Goal: Task Accomplishment & Management: Manage account settings

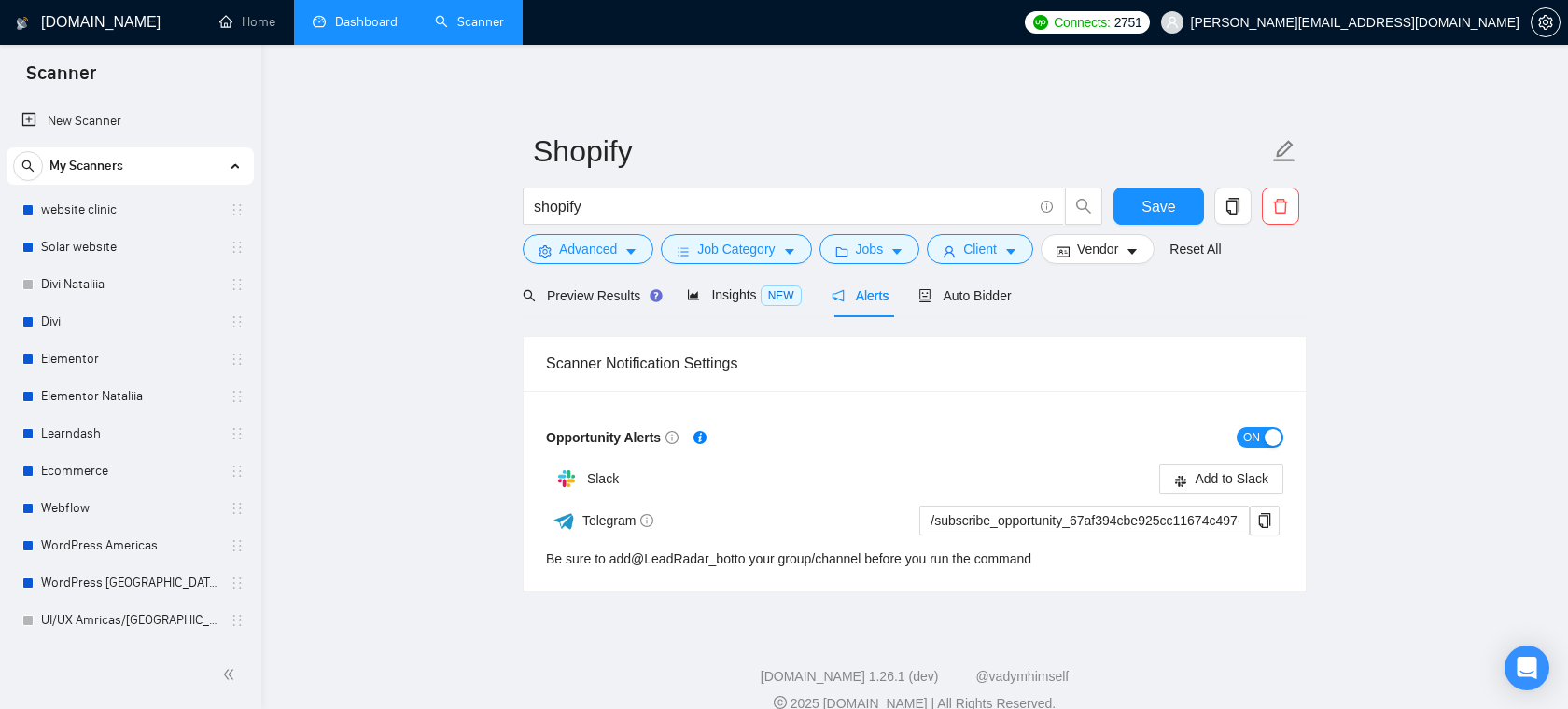
click at [341, 14] on link "Dashboard" at bounding box center [355, 22] width 85 height 15
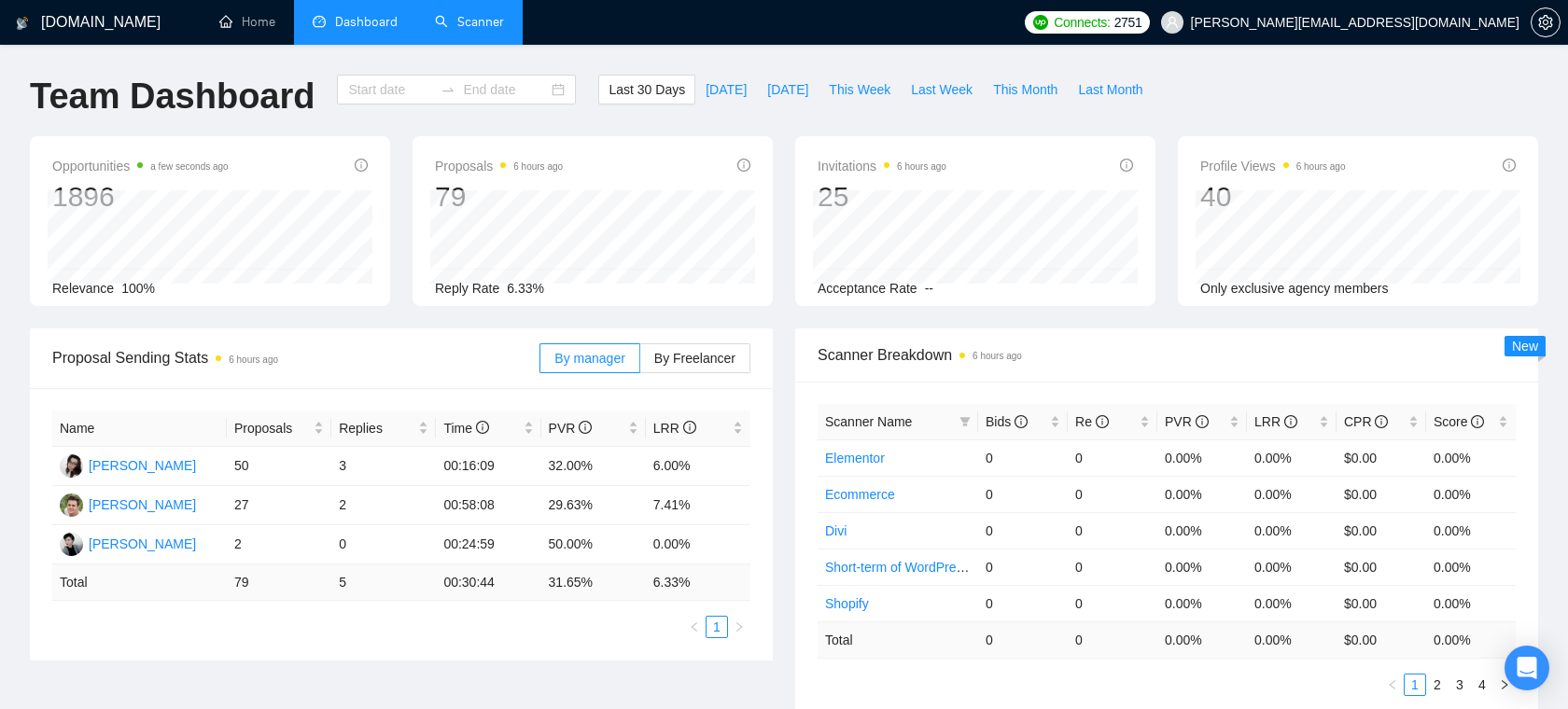
type input "2025-08-25"
type input "2025-09-24"
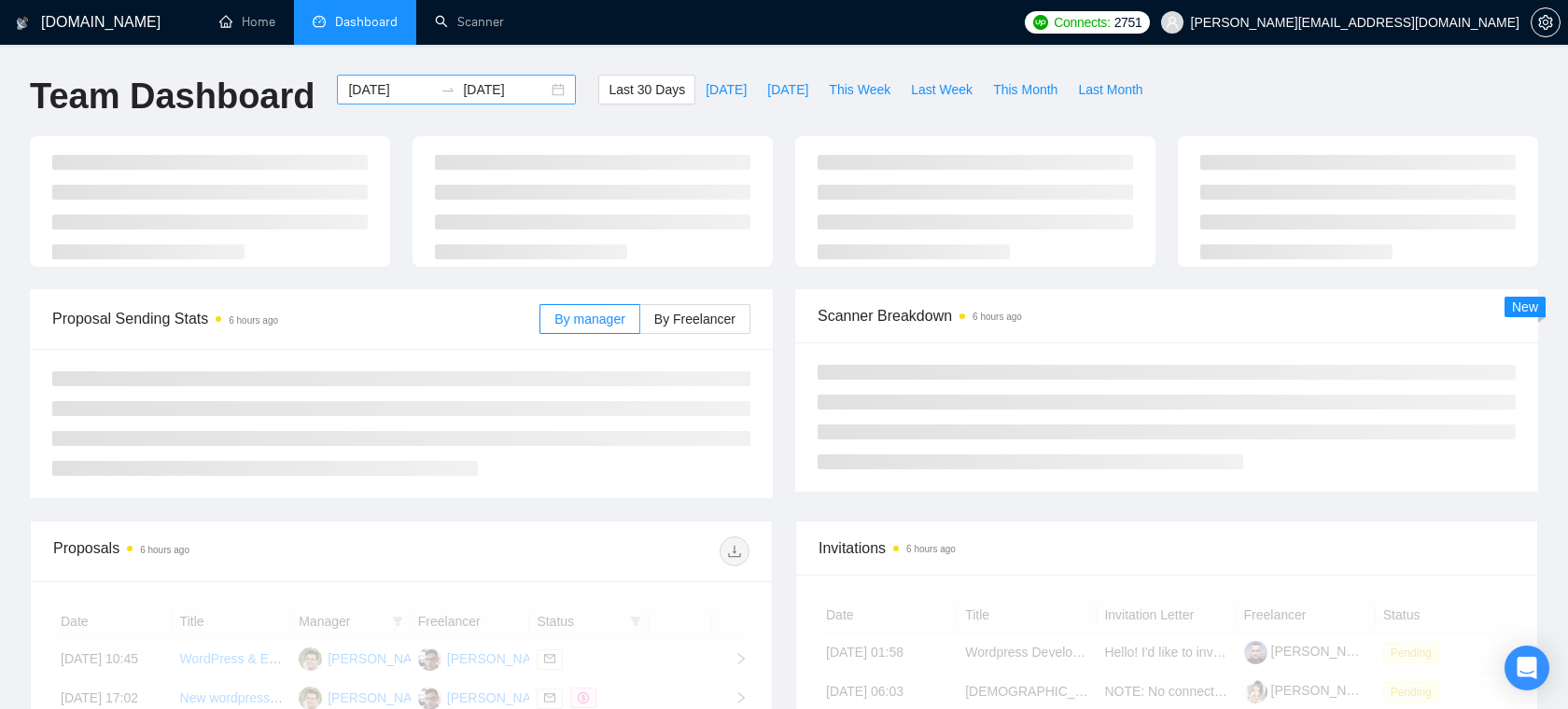
click at [384, 84] on input "2025-08-25" at bounding box center [391, 89] width 85 height 20
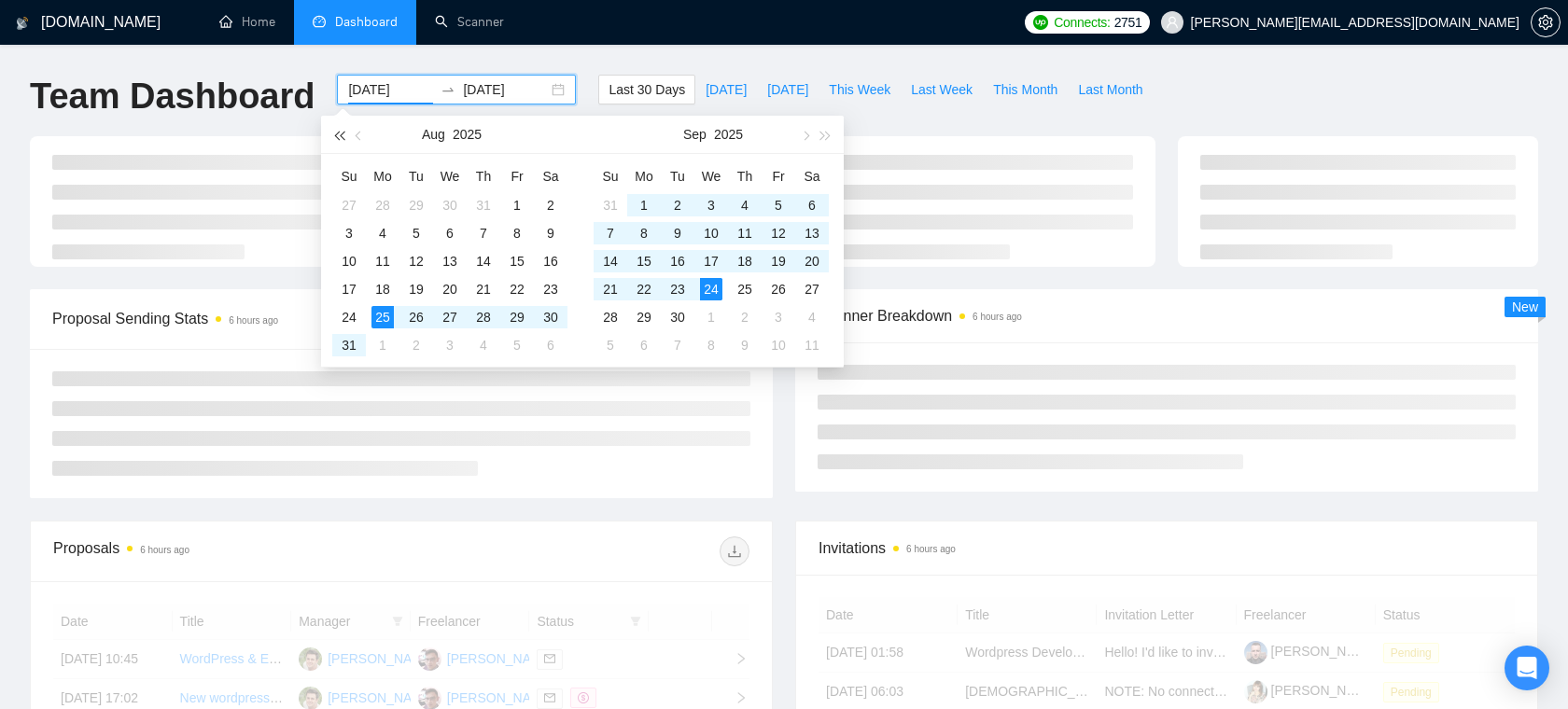
click at [334, 139] on button "button" at bounding box center [339, 134] width 20 height 38
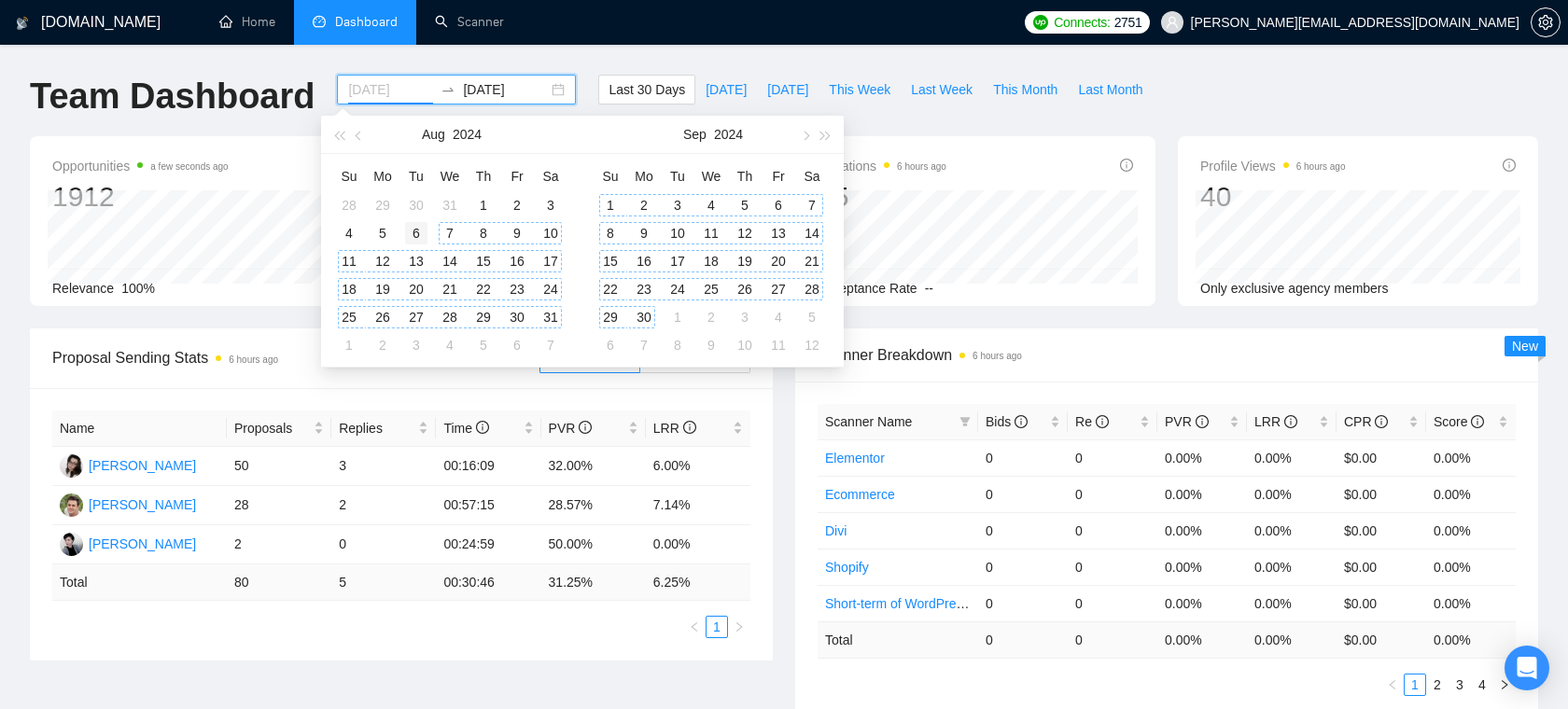
type input "2024-08-06"
click at [410, 227] on div "6" at bounding box center [416, 233] width 22 height 22
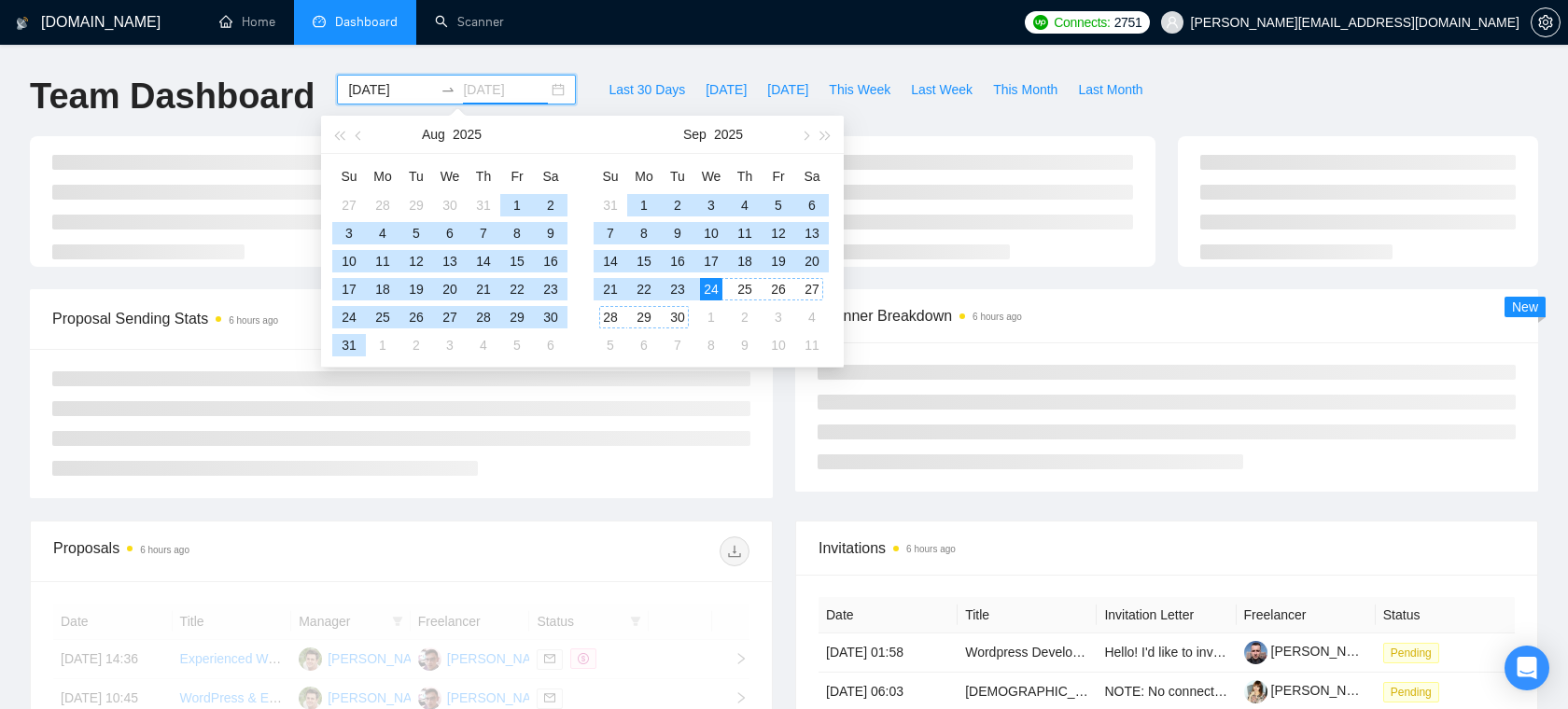
type input "2025-09-24"
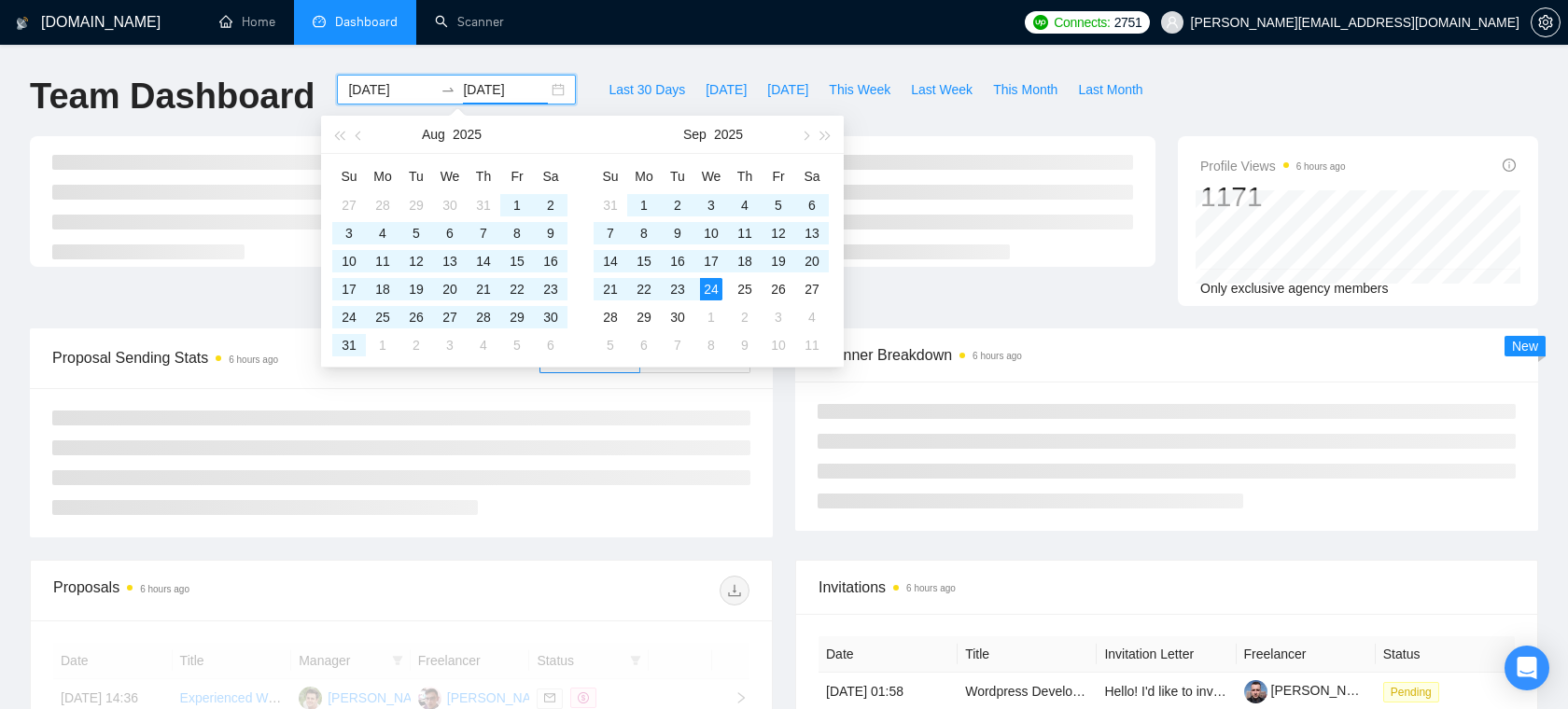
click at [778, 417] on div "Proposal Sending Stats 6 hours ago By manager By Freelancer" at bounding box center [401, 433] width 766 height 209
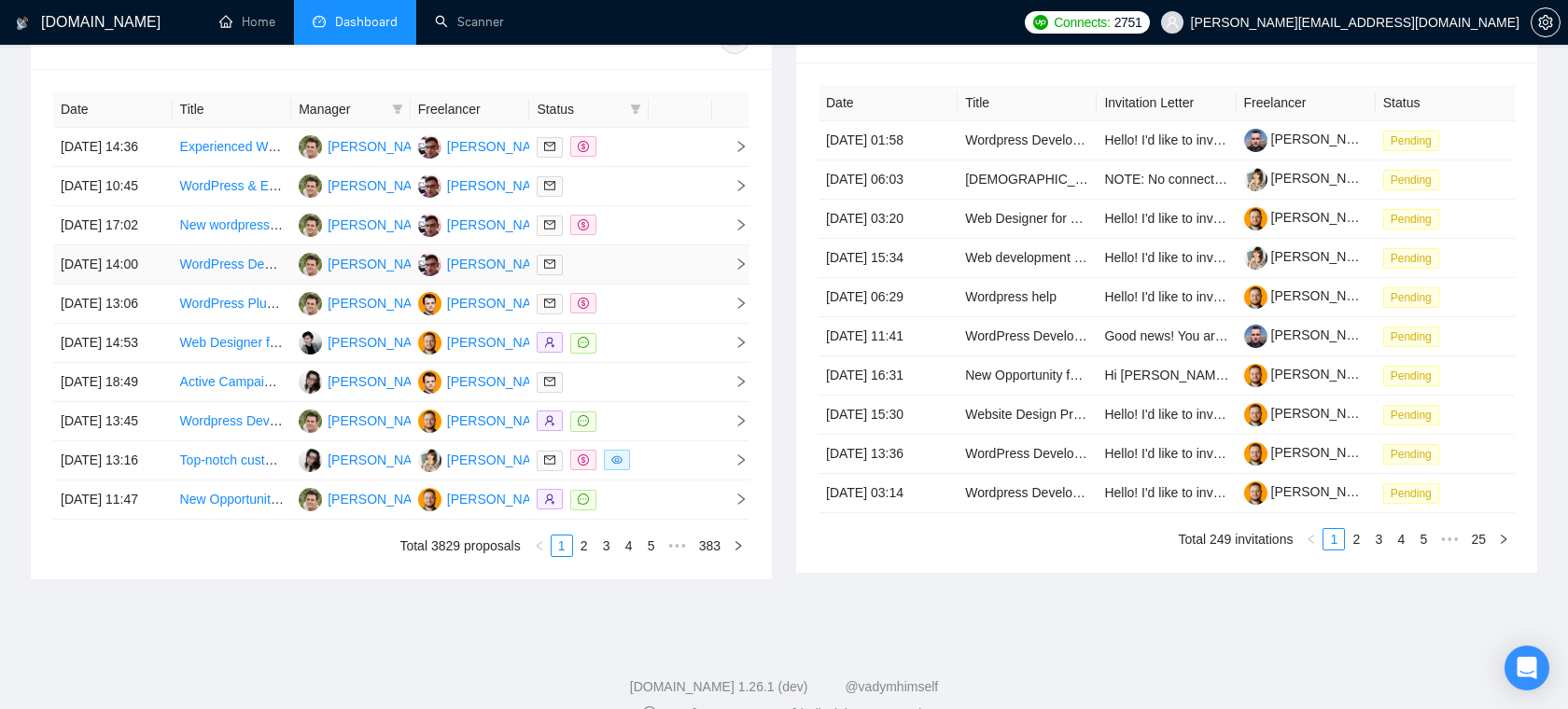
scroll to position [758, 0]
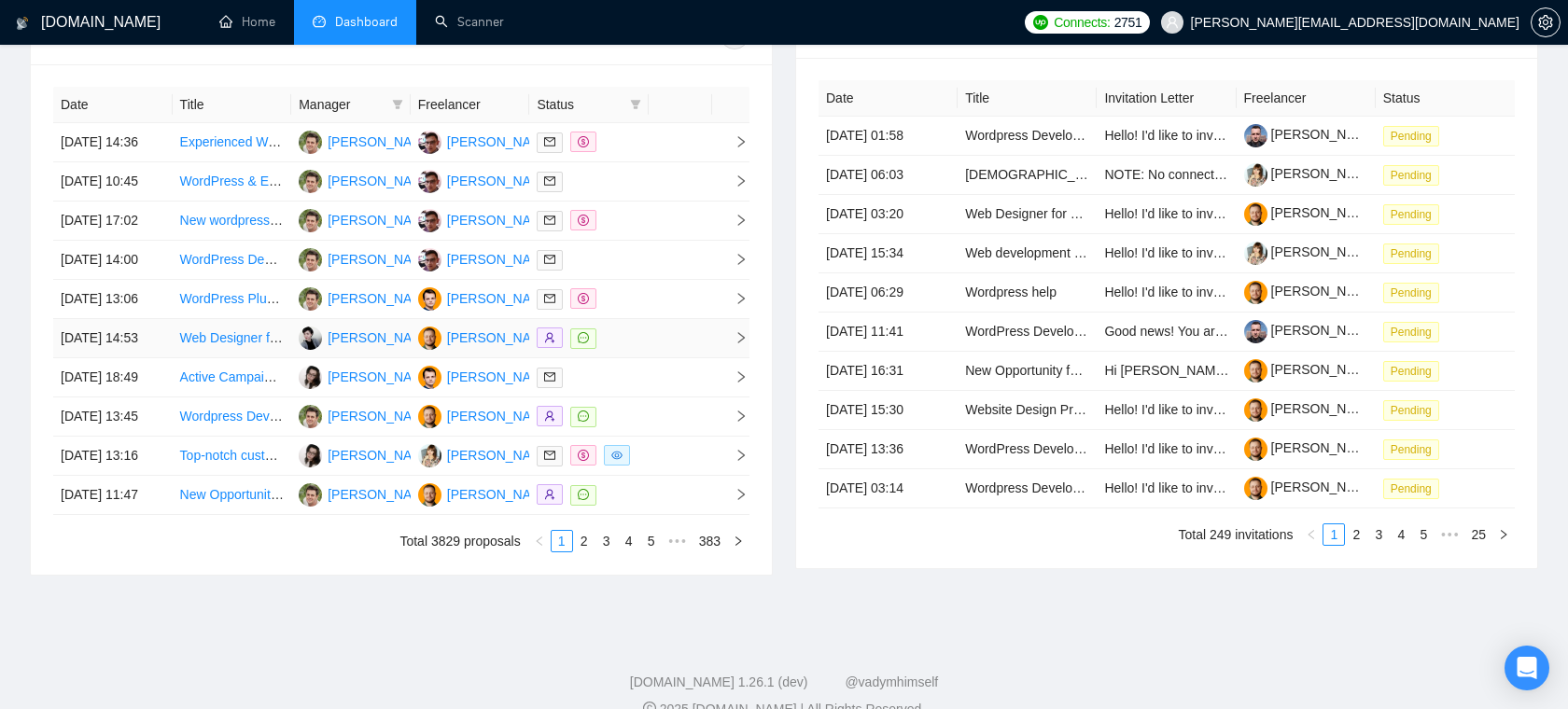
click at [398, 359] on td "[PERSON_NAME]" at bounding box center [351, 339] width 119 height 39
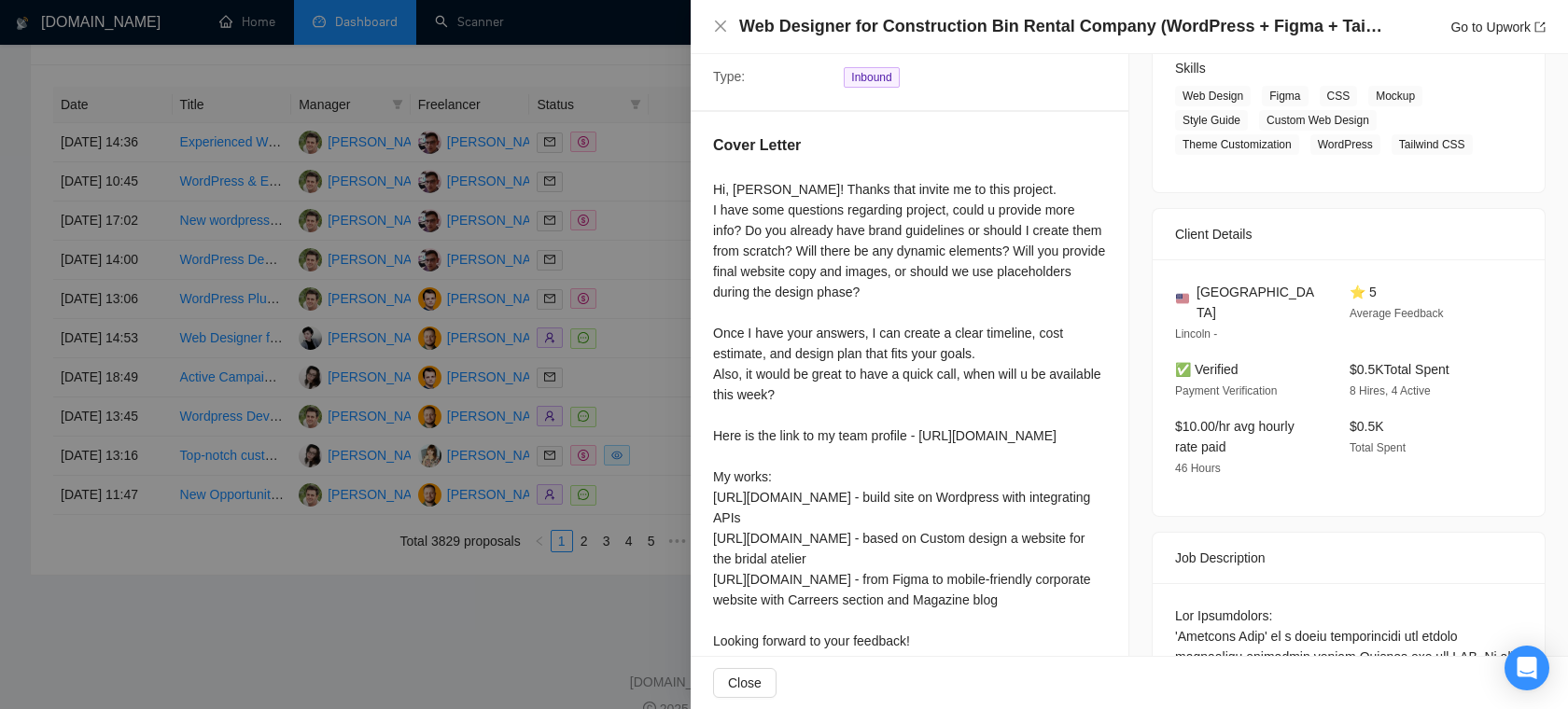
scroll to position [312, 0]
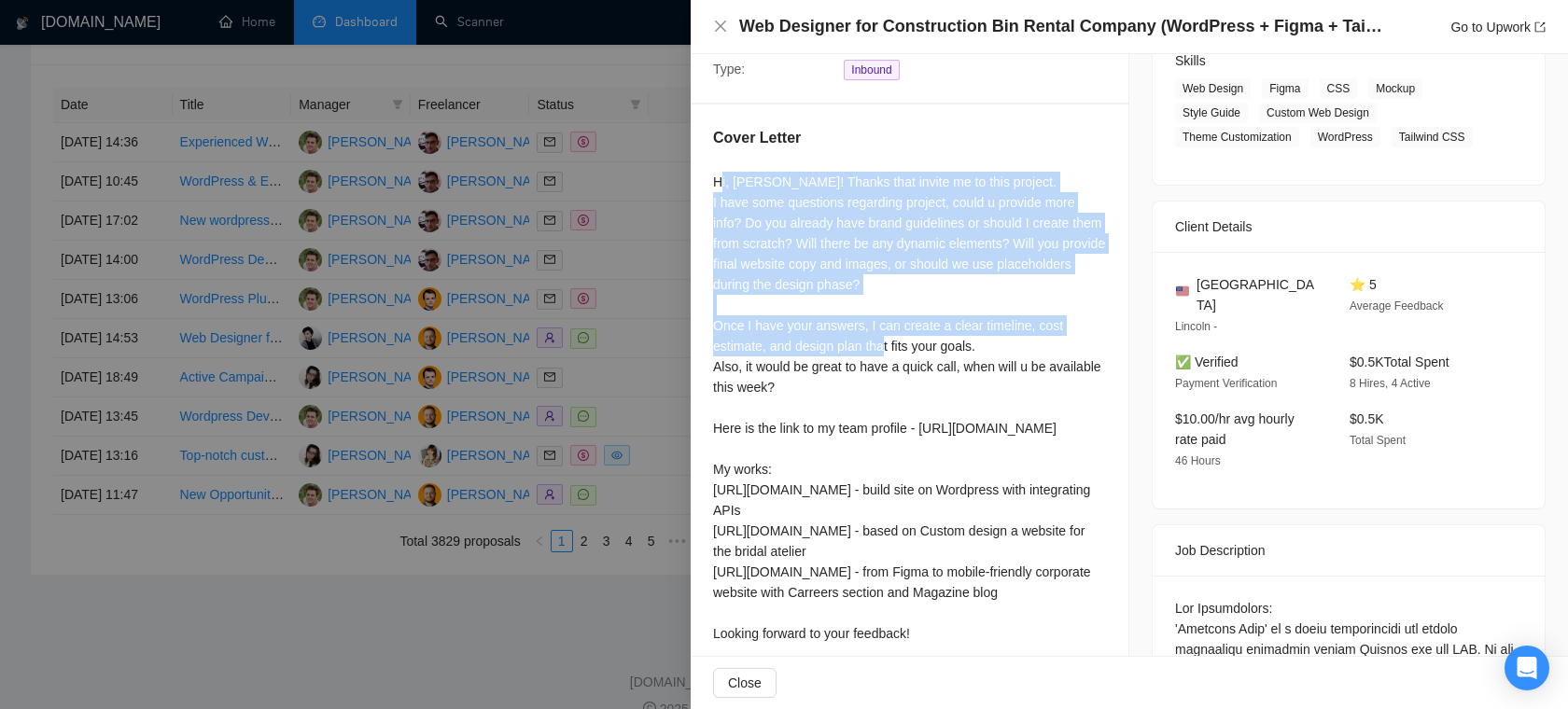
drag, startPoint x: 720, startPoint y: 172, endPoint x: 925, endPoint y: 344, distance: 267.6
click at [925, 344] on div "Hi, Orest! Thanks that invite me to this project. I have some questions regardi…" at bounding box center [909, 408] width 392 height 472
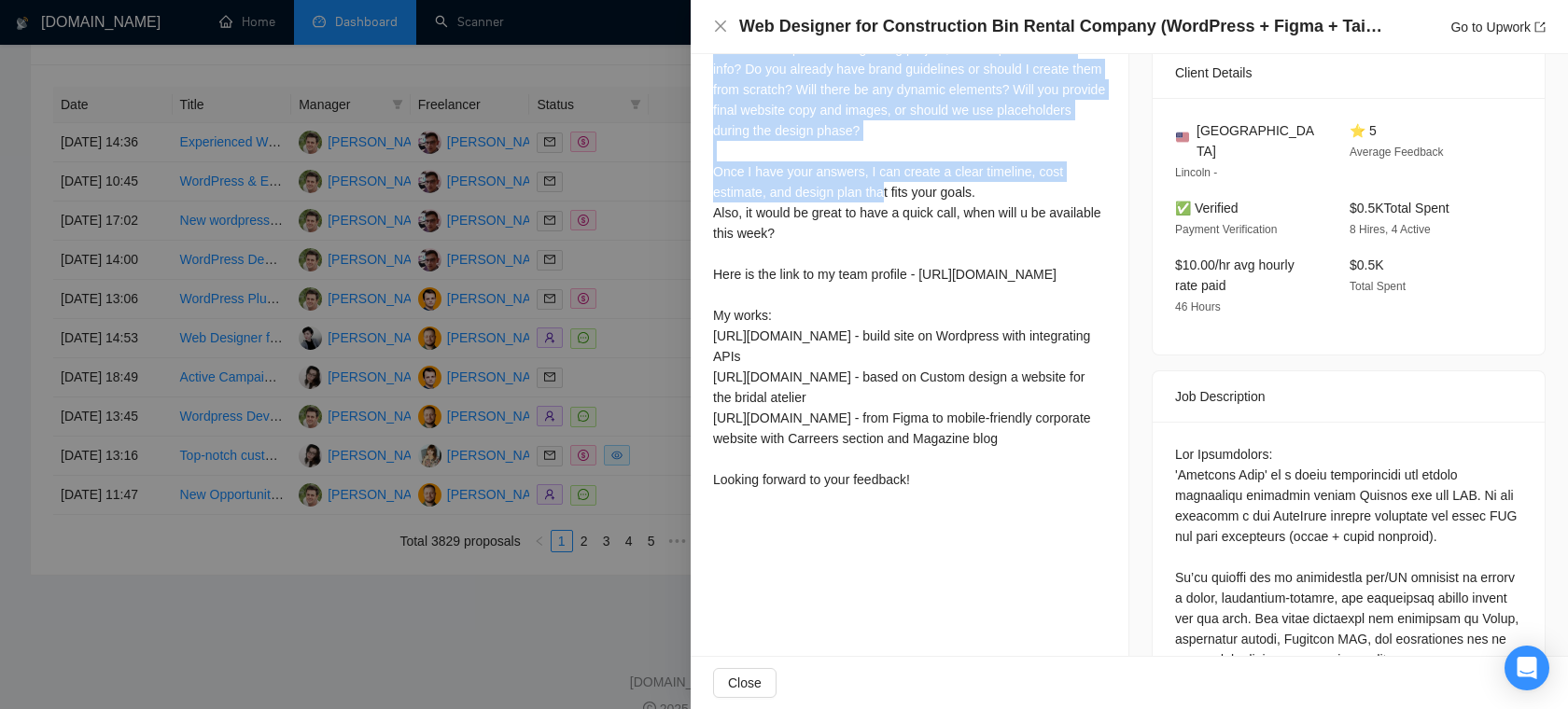
scroll to position [493, 0]
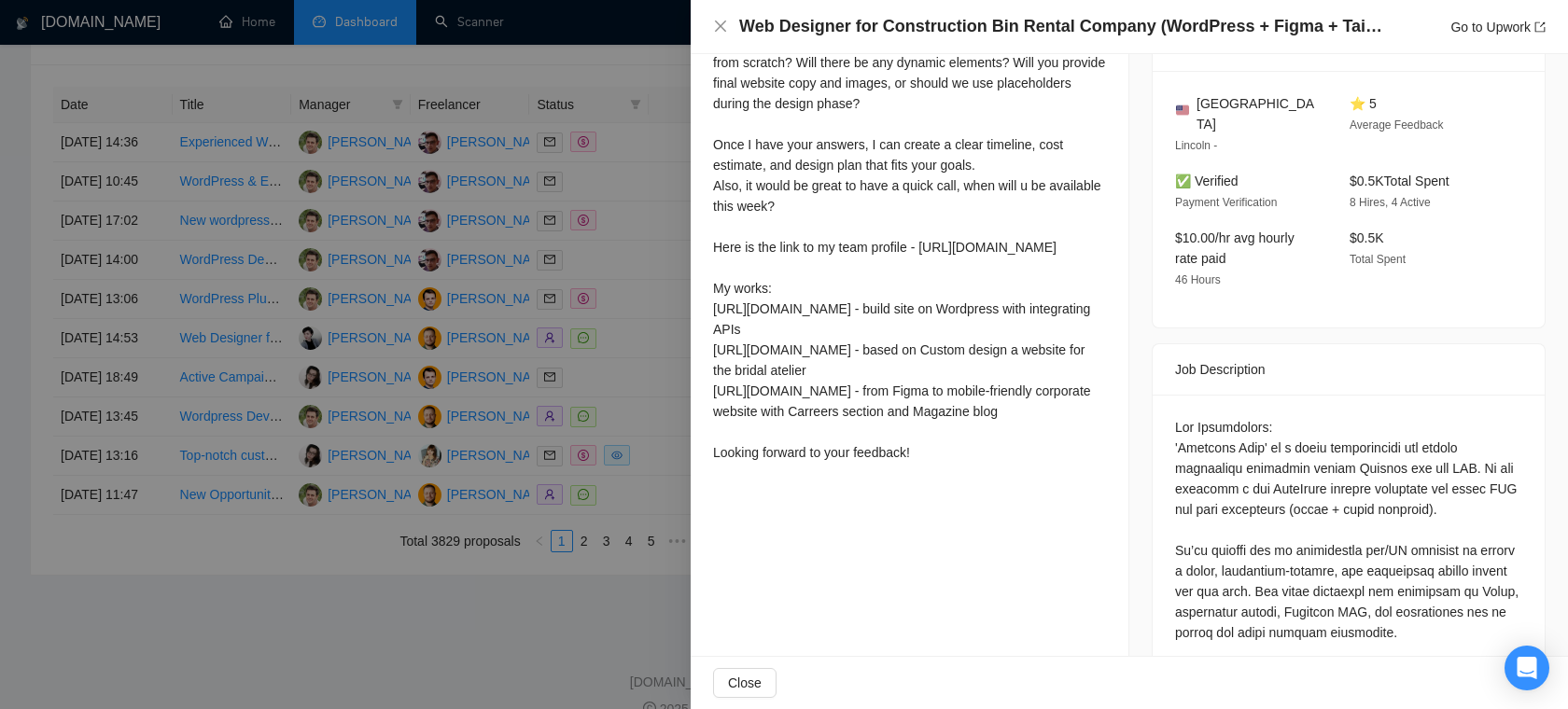
click at [630, 481] on div at bounding box center [784, 354] width 1568 height 709
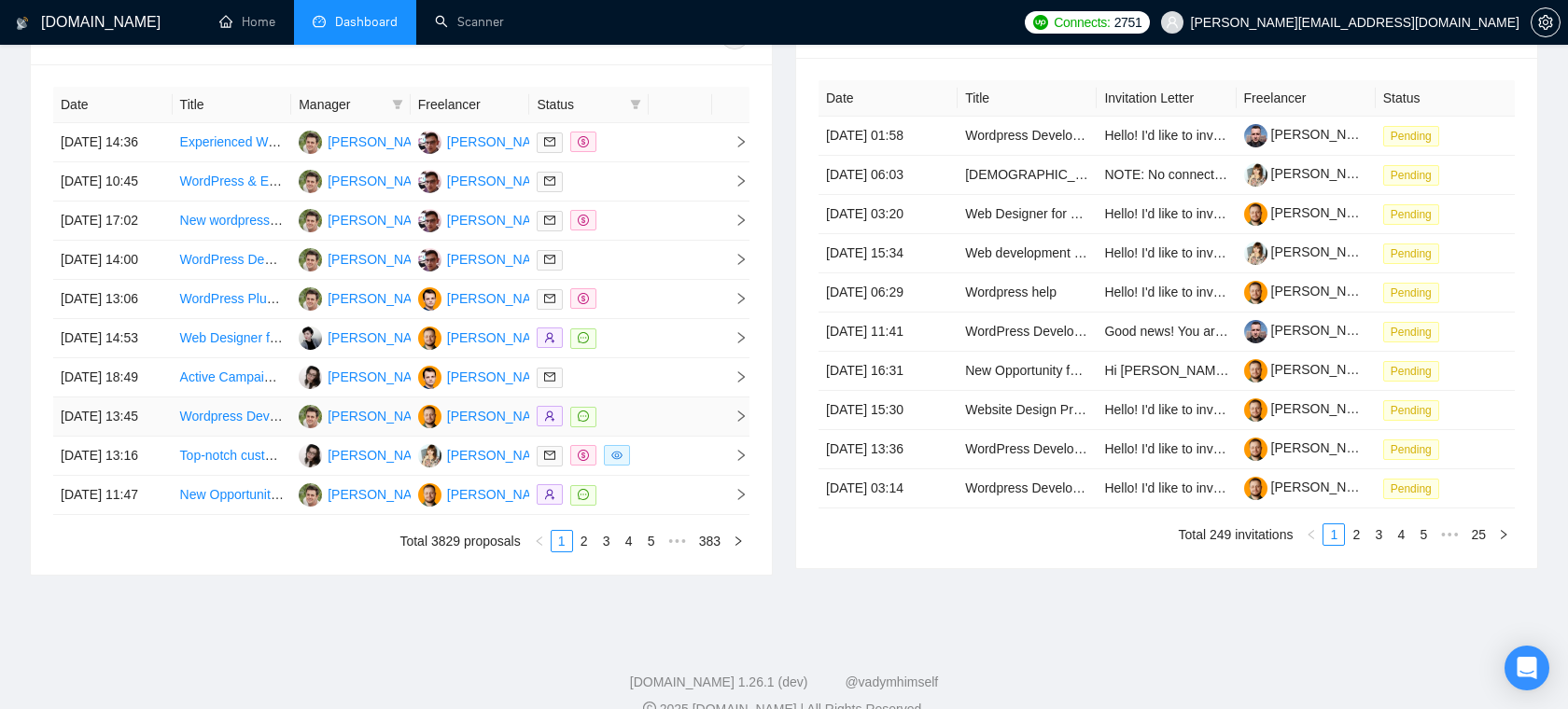
click at [653, 437] on td at bounding box center [680, 417] width 63 height 39
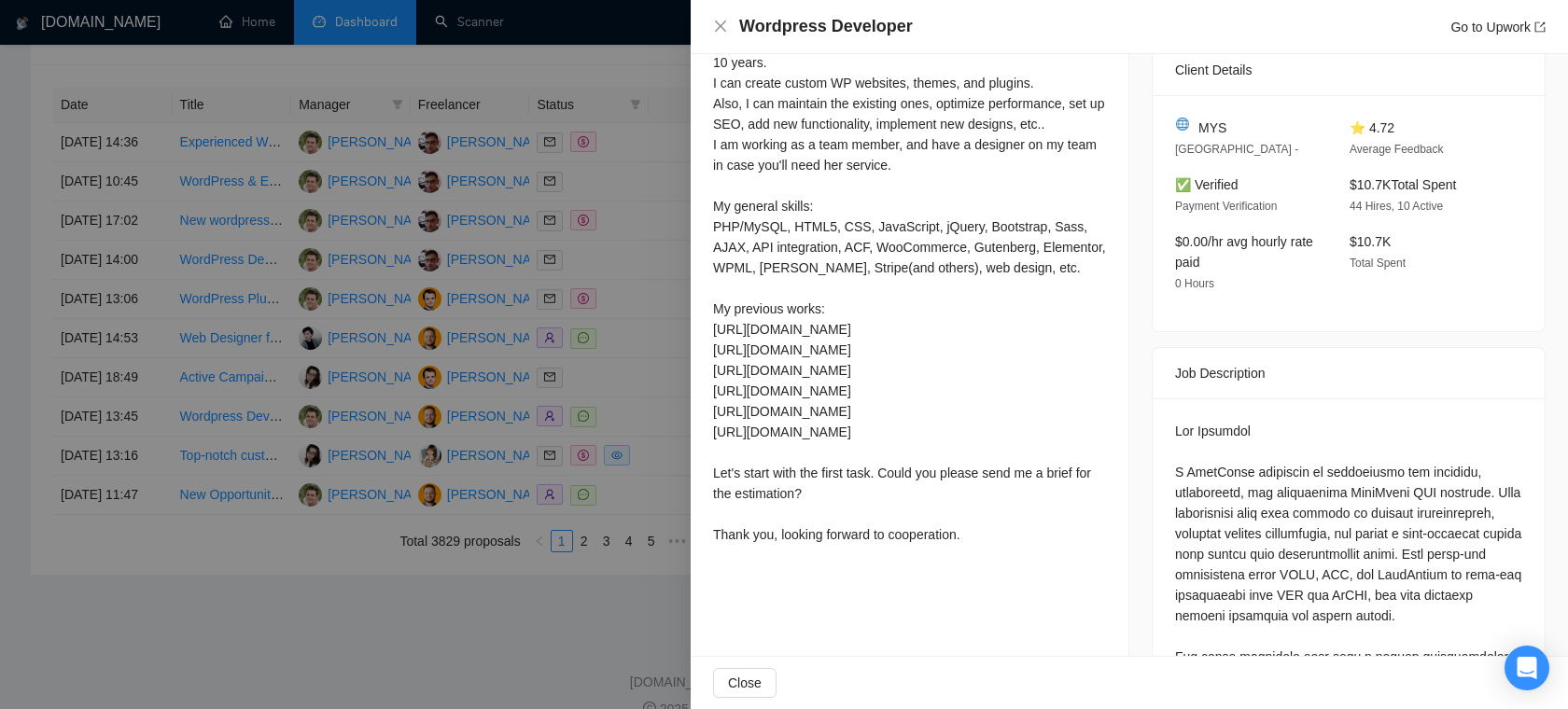
scroll to position [369, 0]
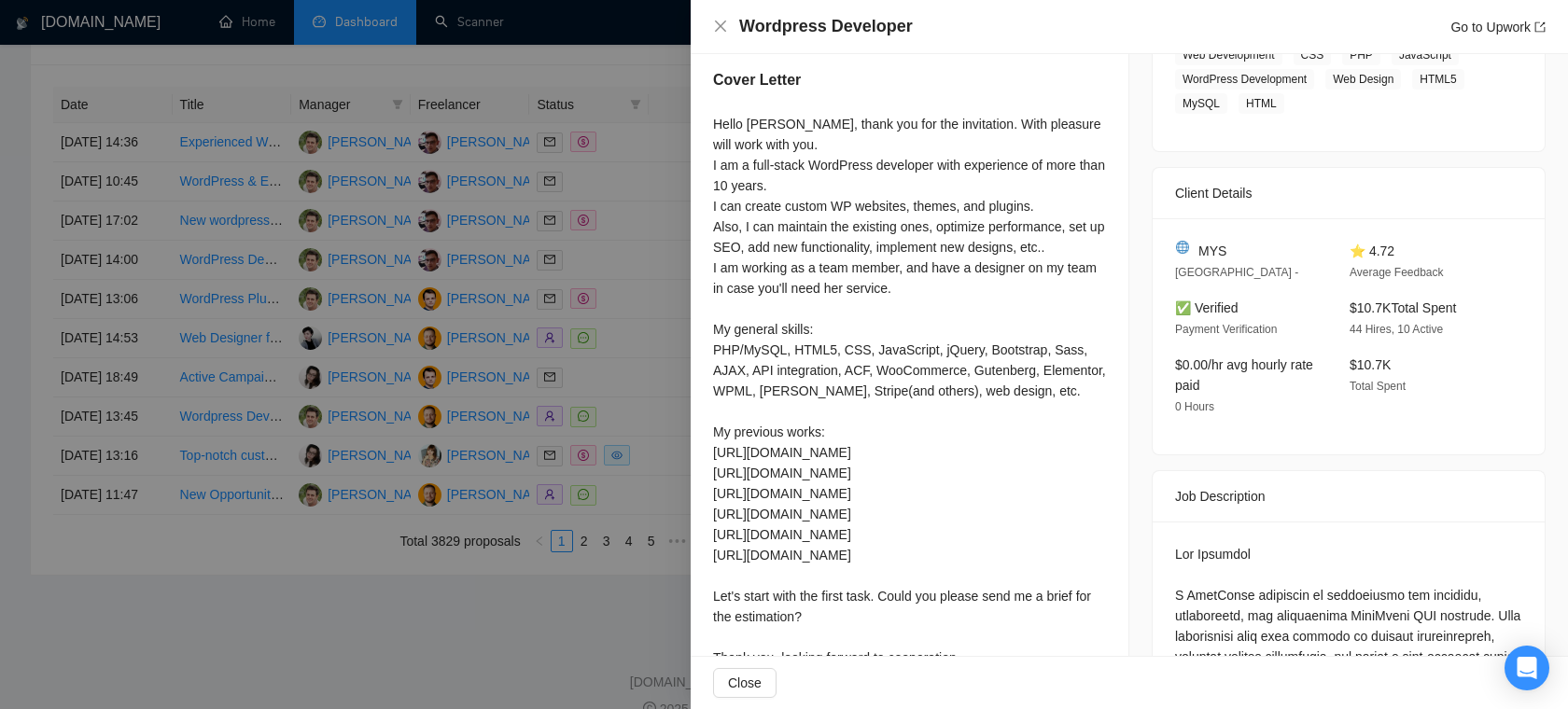
drag, startPoint x: 575, startPoint y: 508, endPoint x: 614, endPoint y: 493, distance: 41.8
click at [575, 508] on div at bounding box center [784, 354] width 1568 height 709
click at [614, 493] on div at bounding box center [784, 354] width 1568 height 709
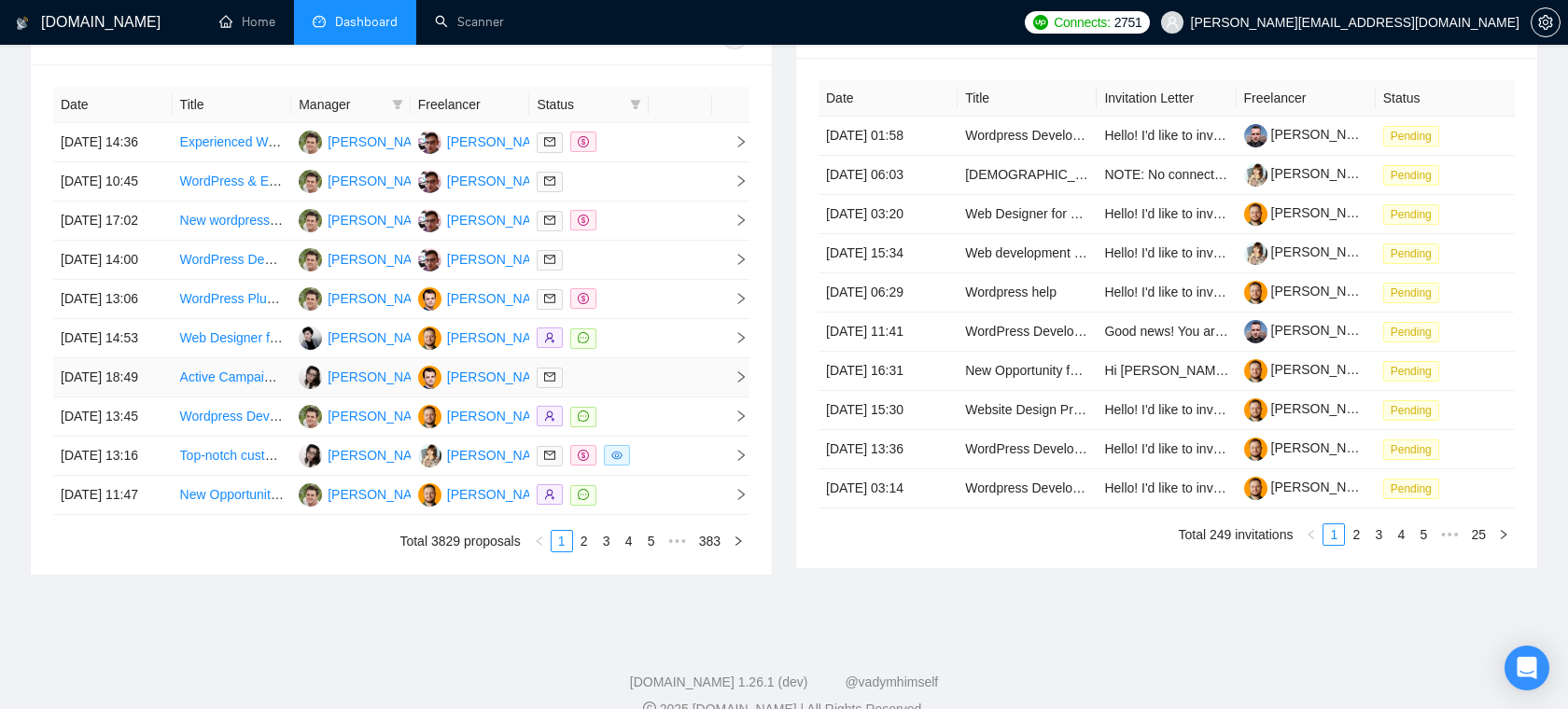
click at [618, 389] on div at bounding box center [589, 377] width 105 height 21
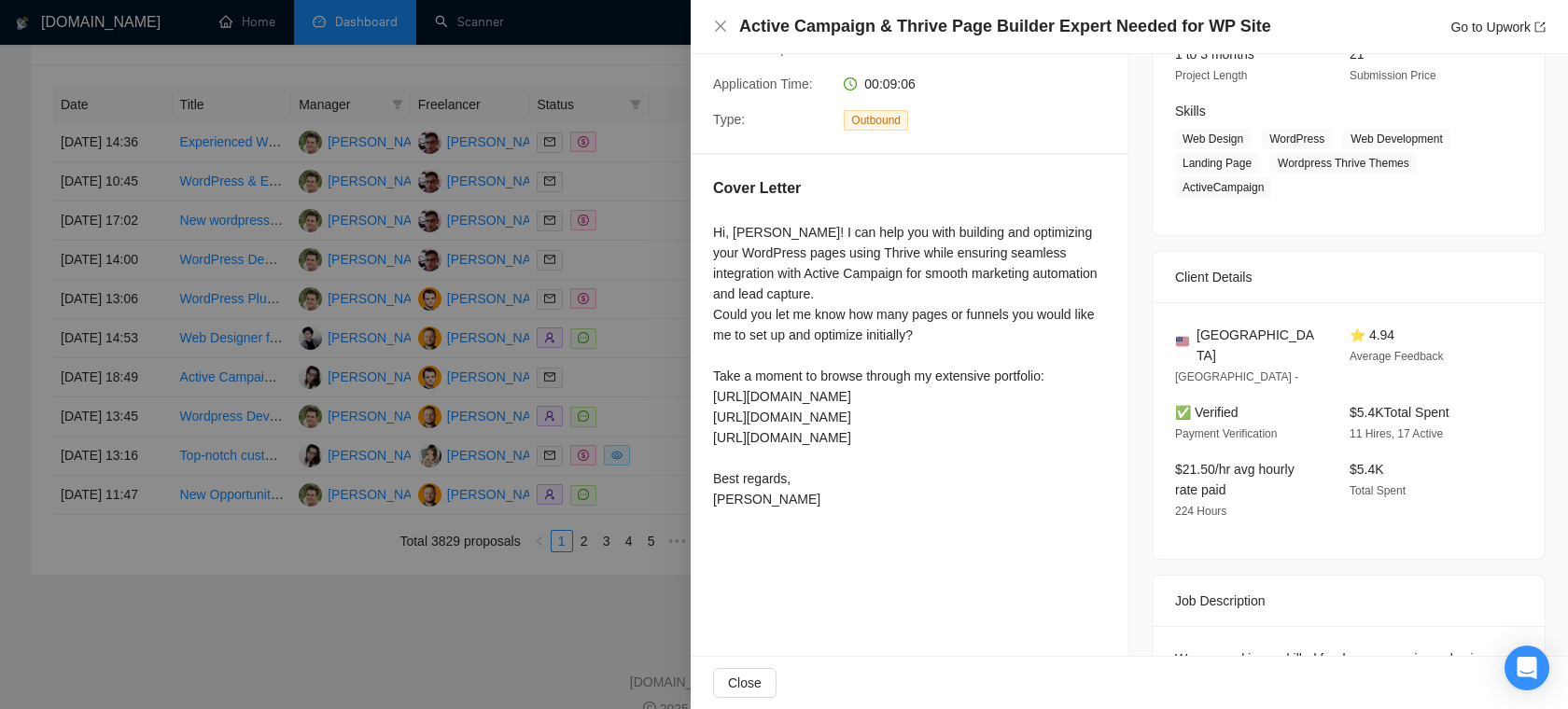
scroll to position [247, 0]
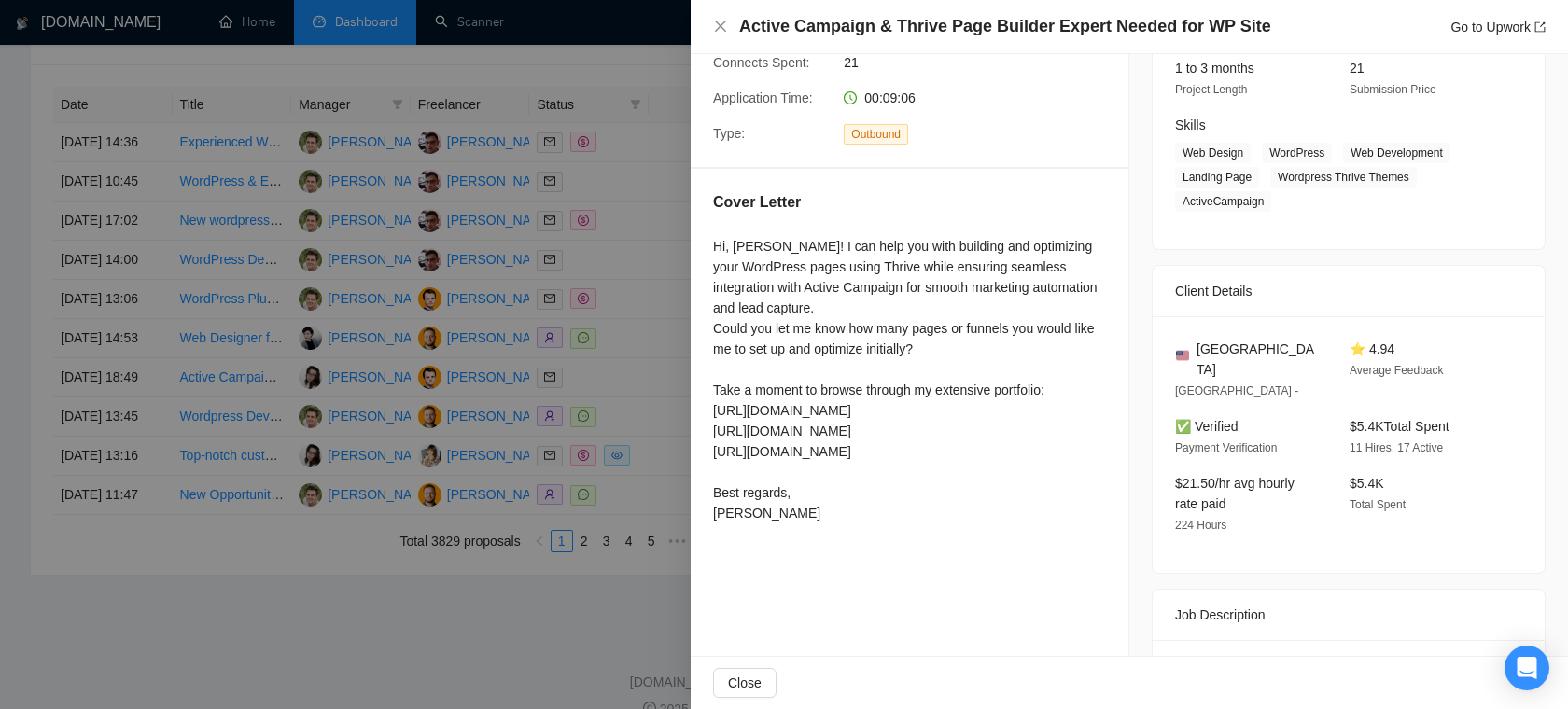
drag, startPoint x: 775, startPoint y: 510, endPoint x: 754, endPoint y: 283, distance: 228.0
click at [754, 283] on div "Hi, Gregory! I can help you with building and optimizing your WordPress pages u…" at bounding box center [909, 379] width 392 height 288
click at [872, 235] on div "Cover Letter Hi, Gregory! I can help you with building and optimizing your Word…" at bounding box center [909, 362] width 438 height 385
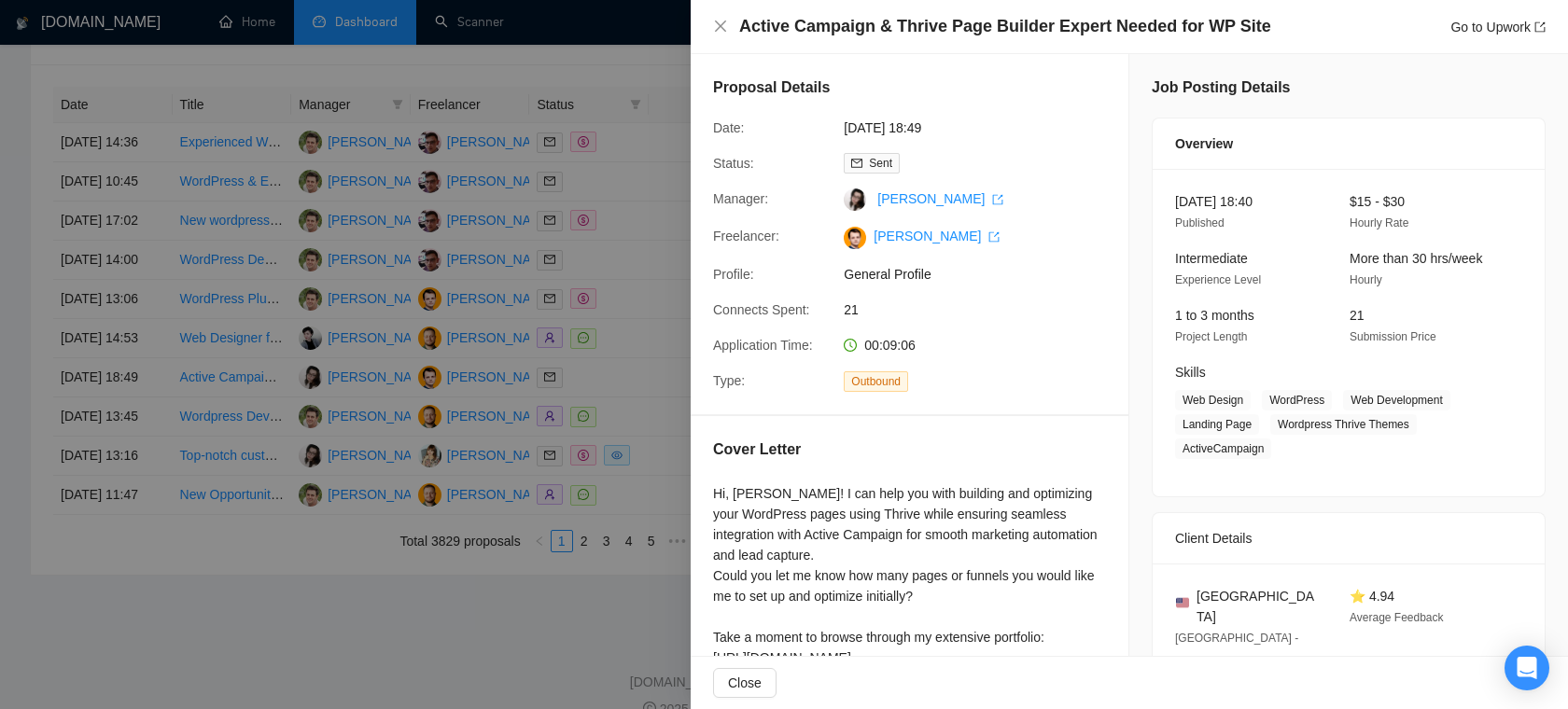
scroll to position [102, 0]
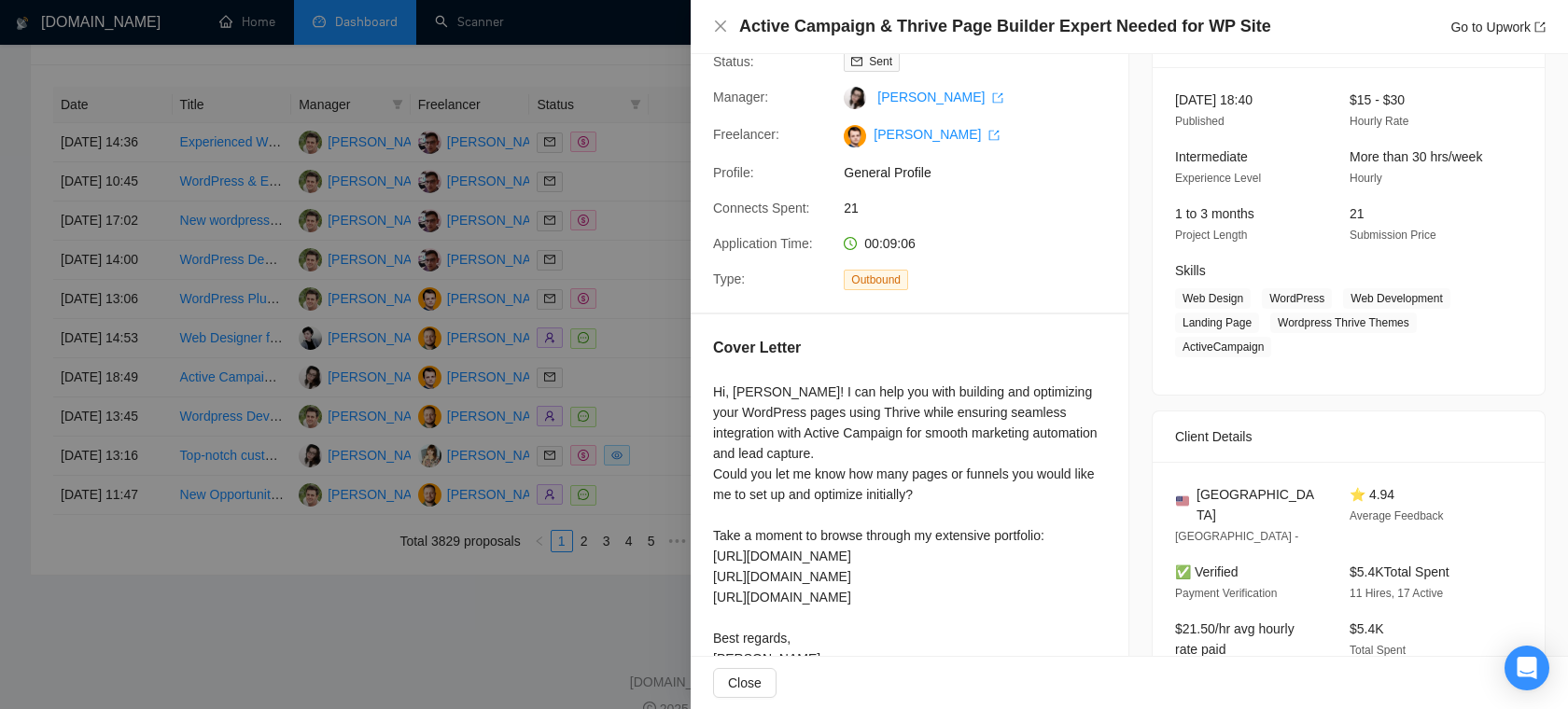
click at [594, 347] on div at bounding box center [784, 354] width 1568 height 709
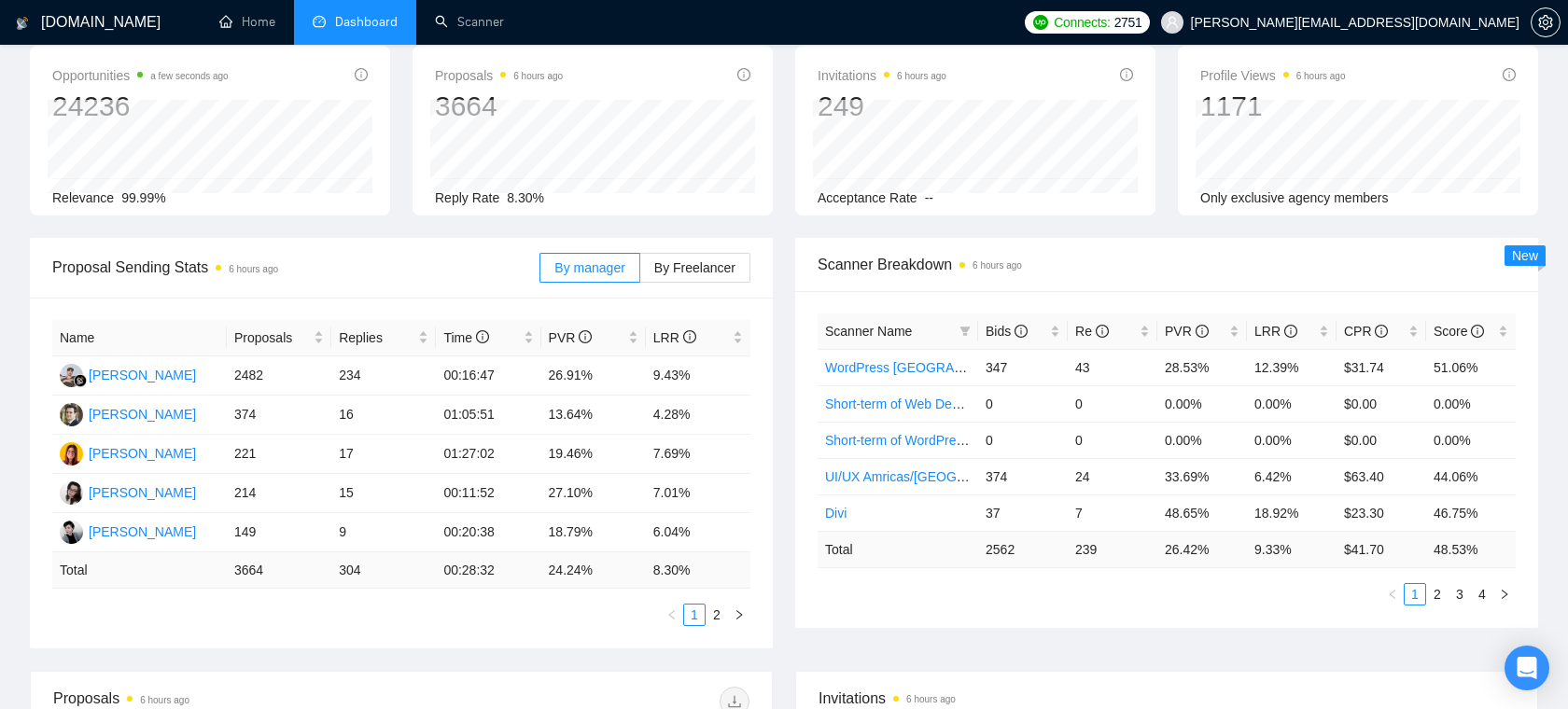
scroll to position [0, 0]
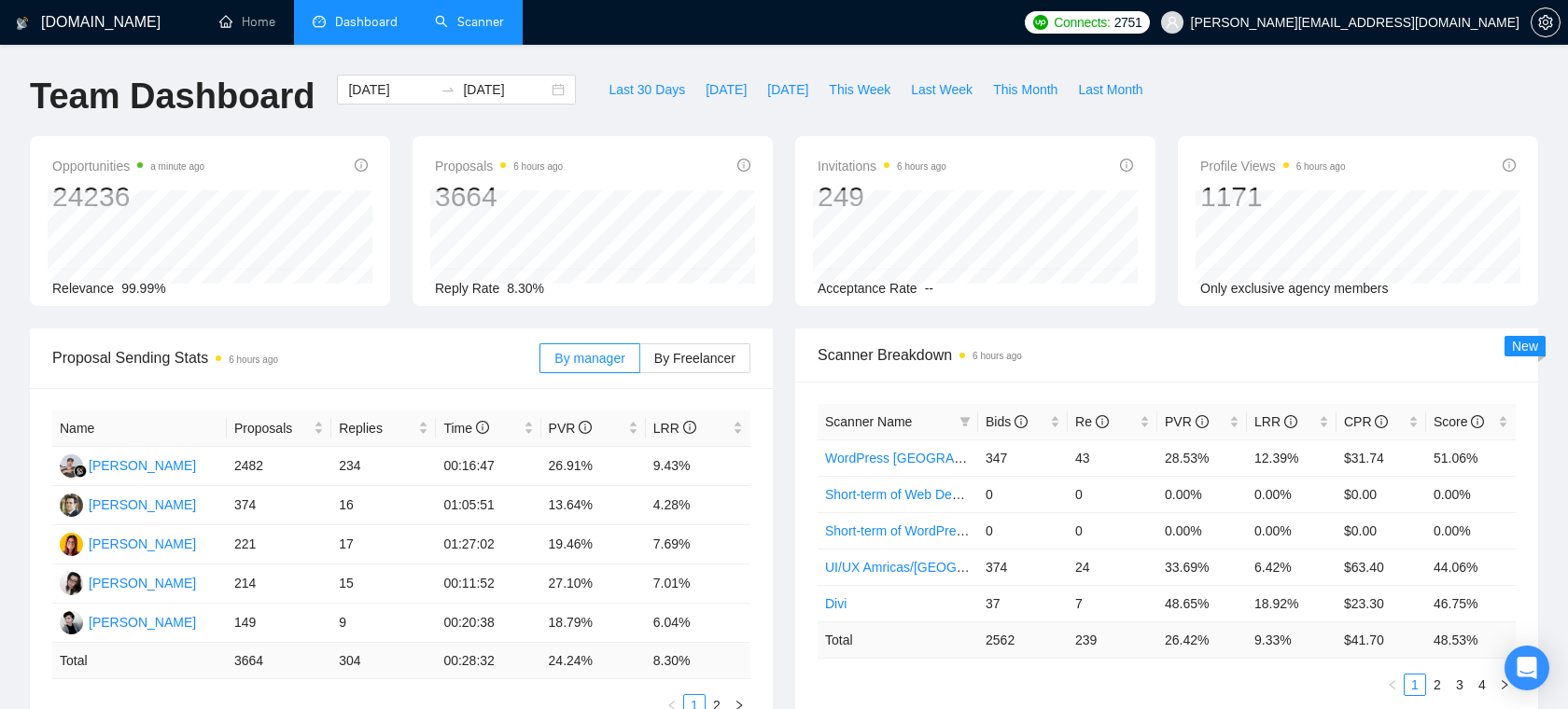
click at [494, 42] on li "Scanner" at bounding box center [469, 22] width 107 height 45
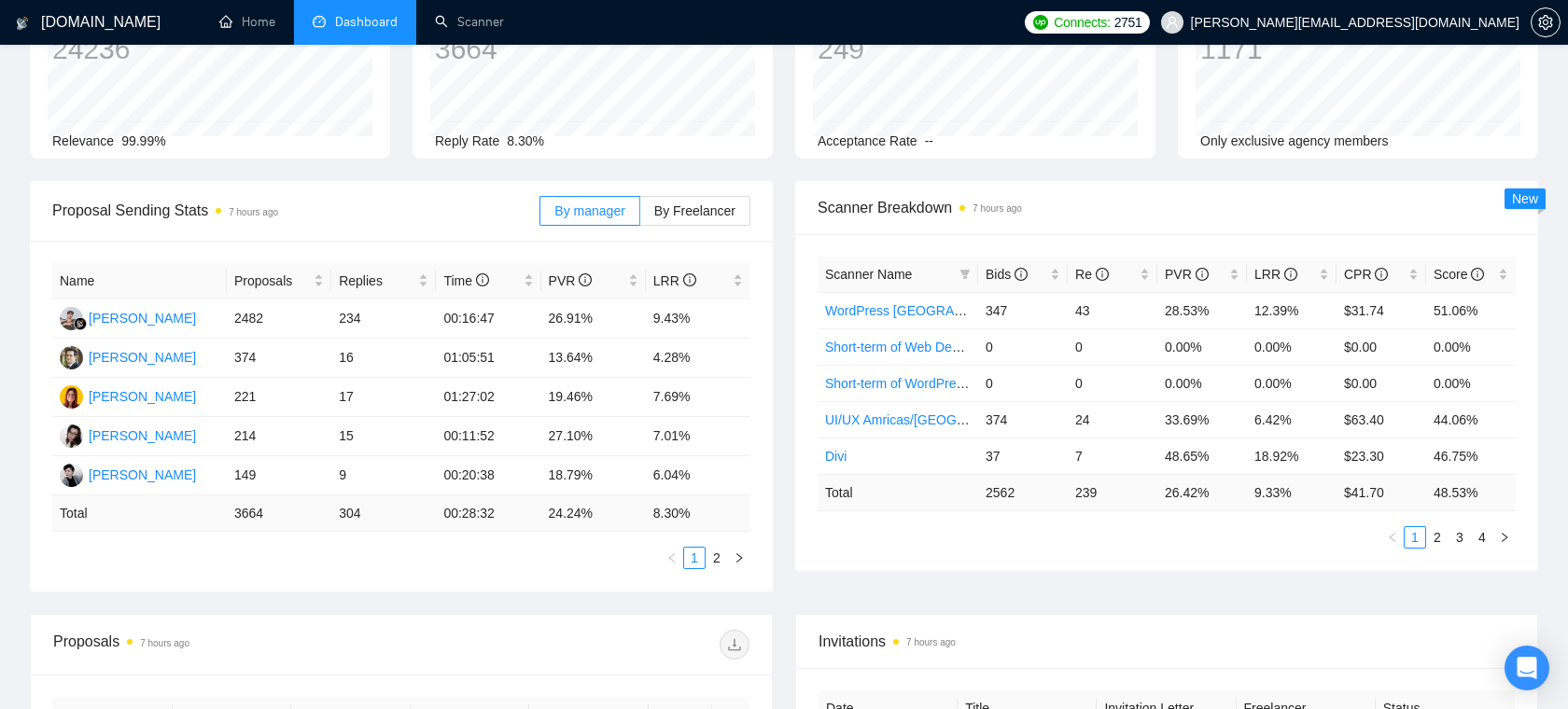
scroll to position [152, 0]
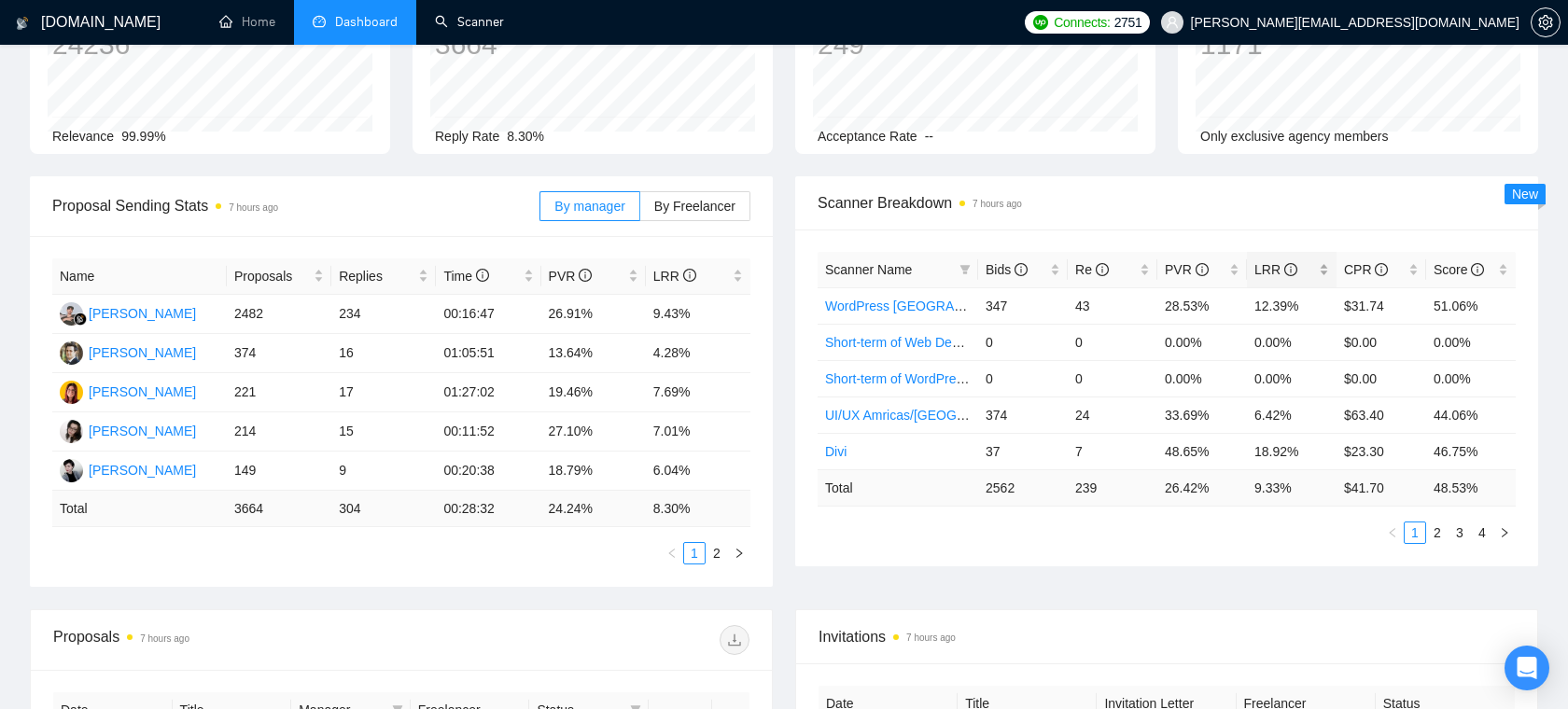
click at [1324, 266] on div "LRR" at bounding box center [1292, 269] width 75 height 20
click at [1289, 221] on div "Scanner Breakdown 7 hours ago" at bounding box center [1167, 202] width 698 height 53
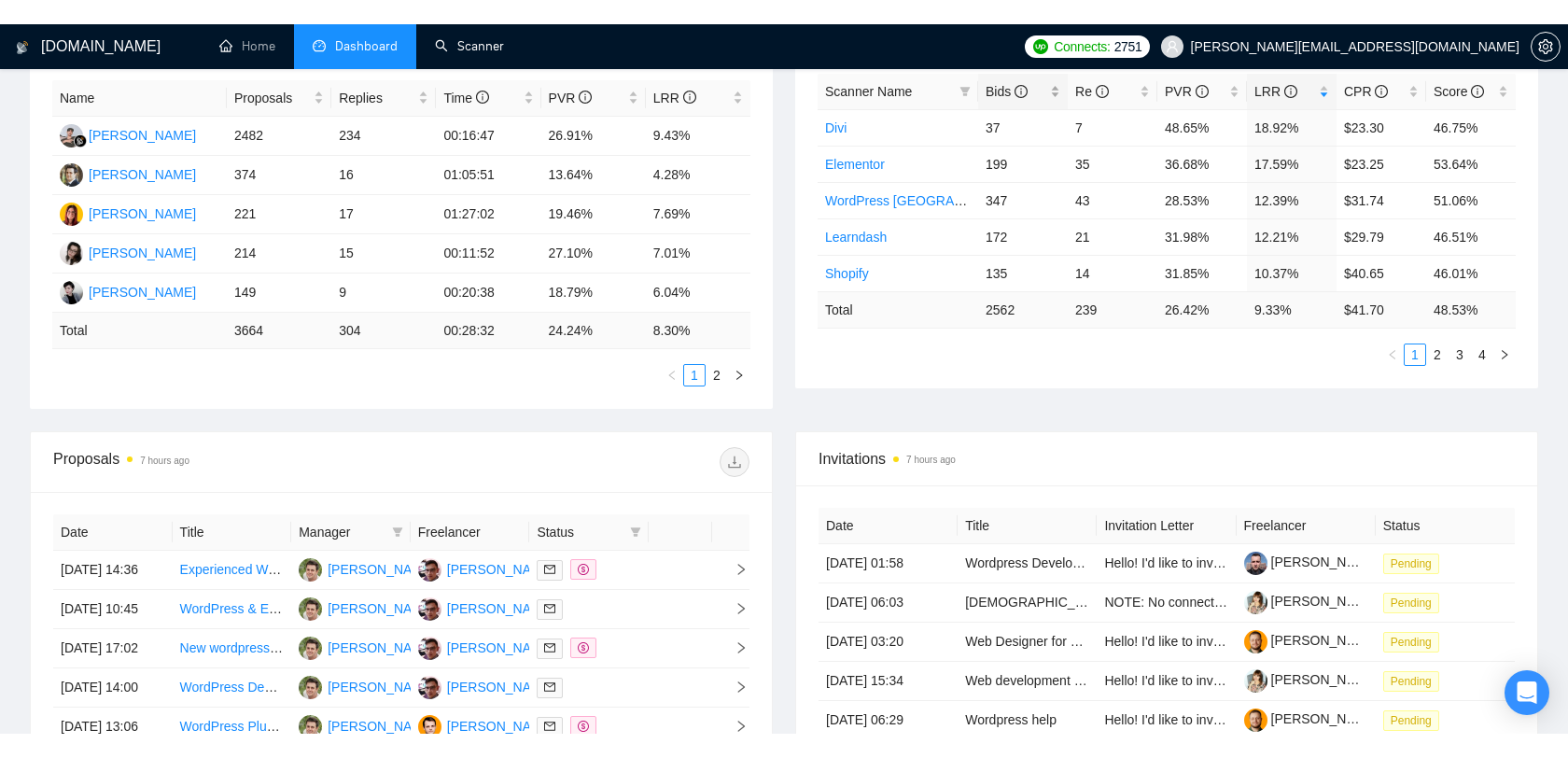
scroll to position [0, 0]
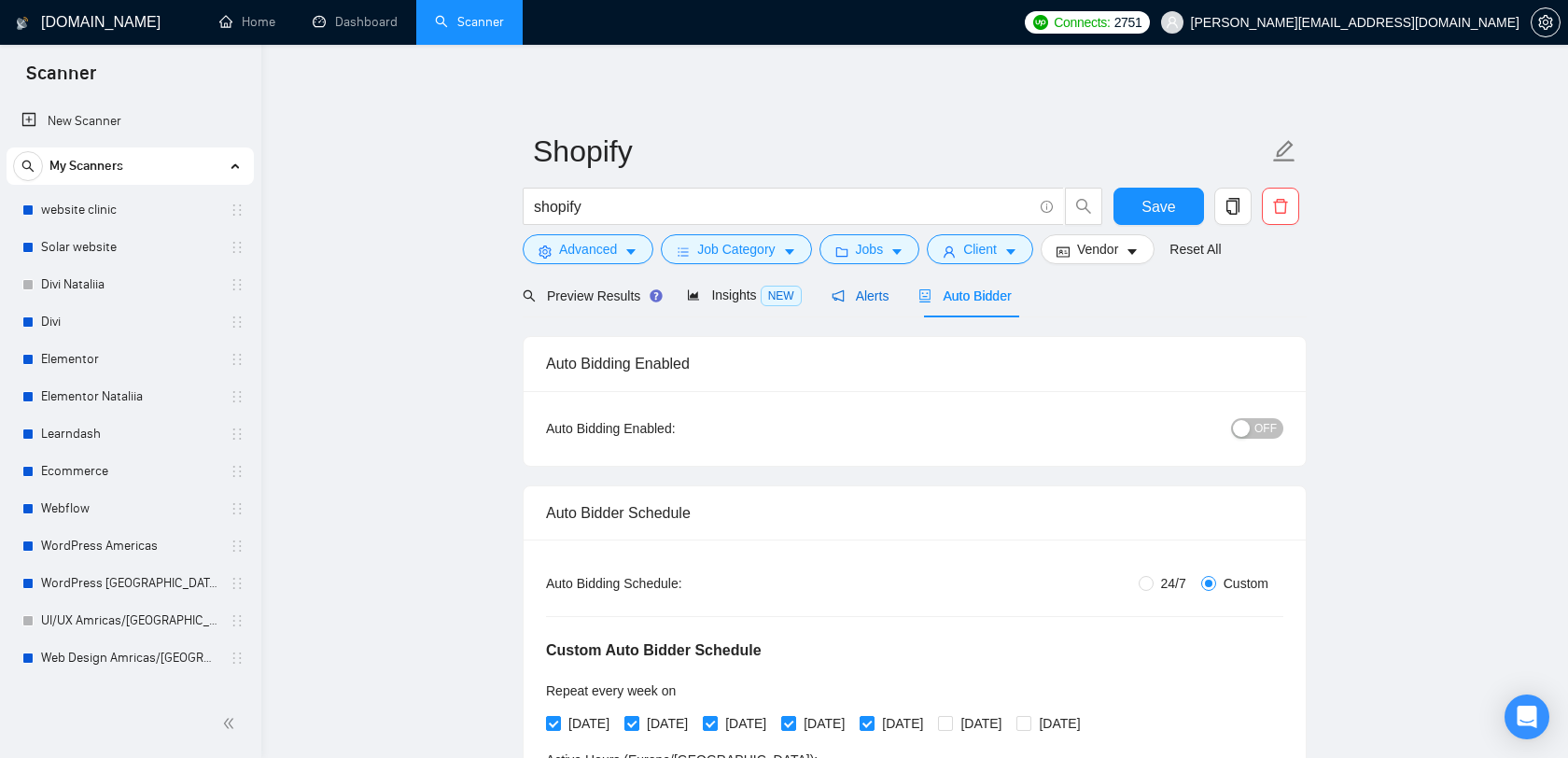
click at [871, 297] on span "Alerts" at bounding box center [860, 296] width 58 height 15
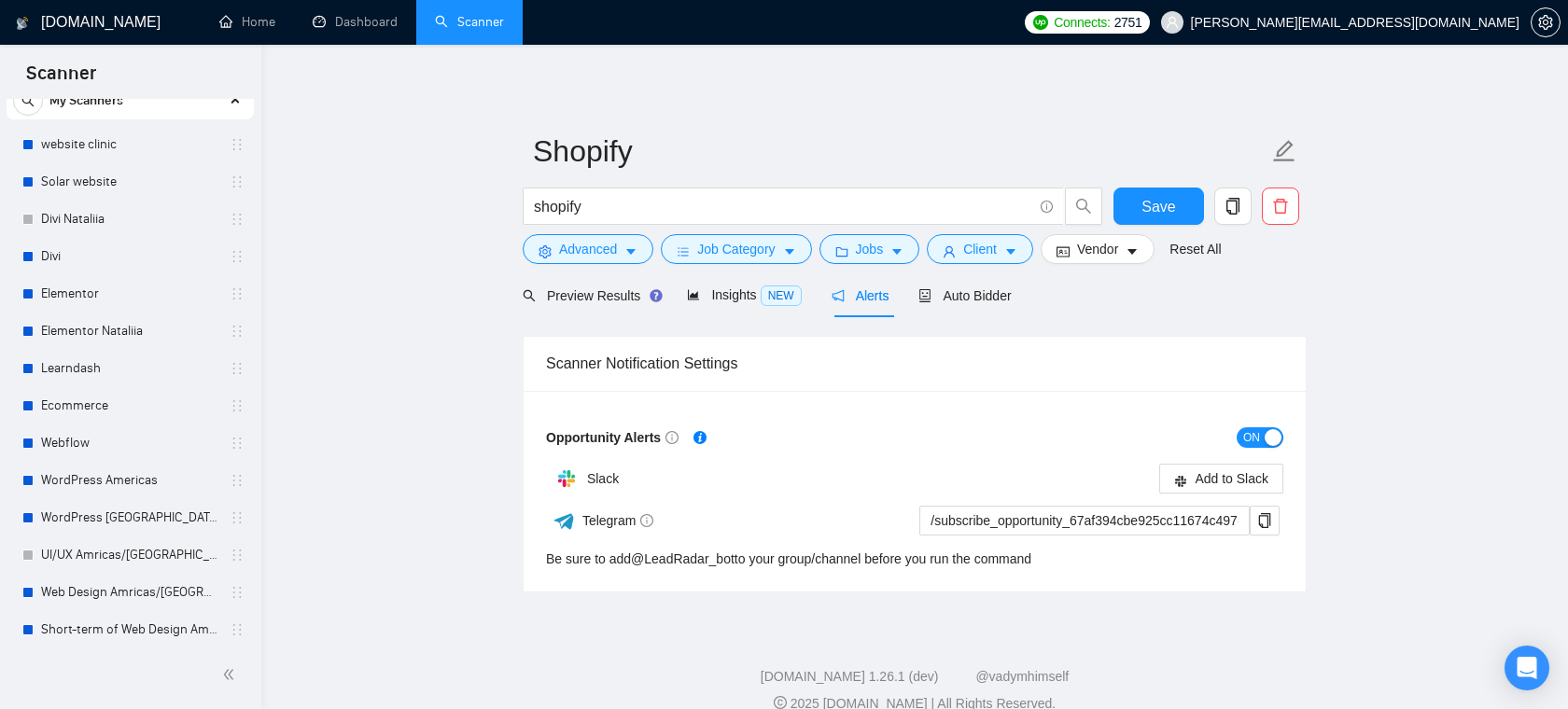
scroll to position [98, 0]
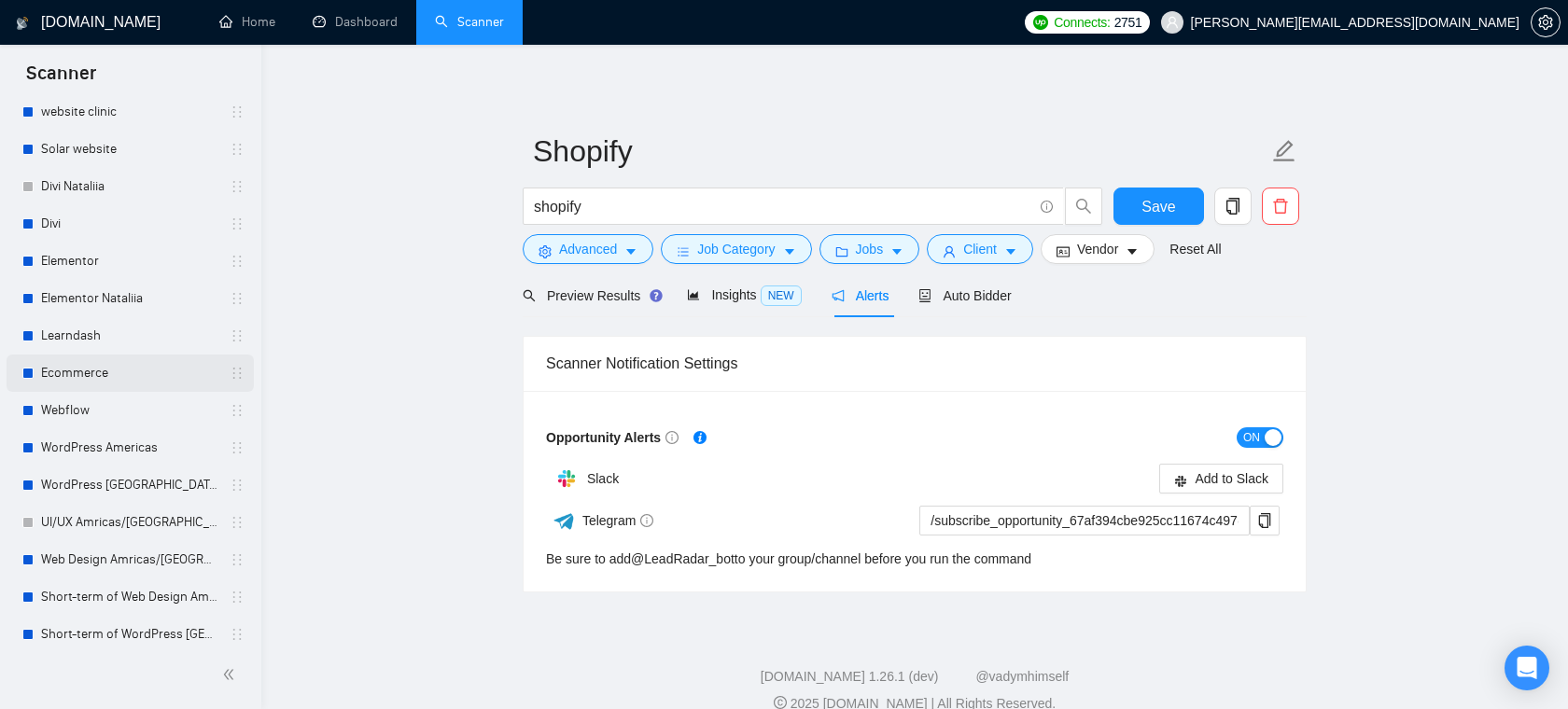
click at [92, 363] on link "Ecommerce" at bounding box center [130, 373] width 177 height 38
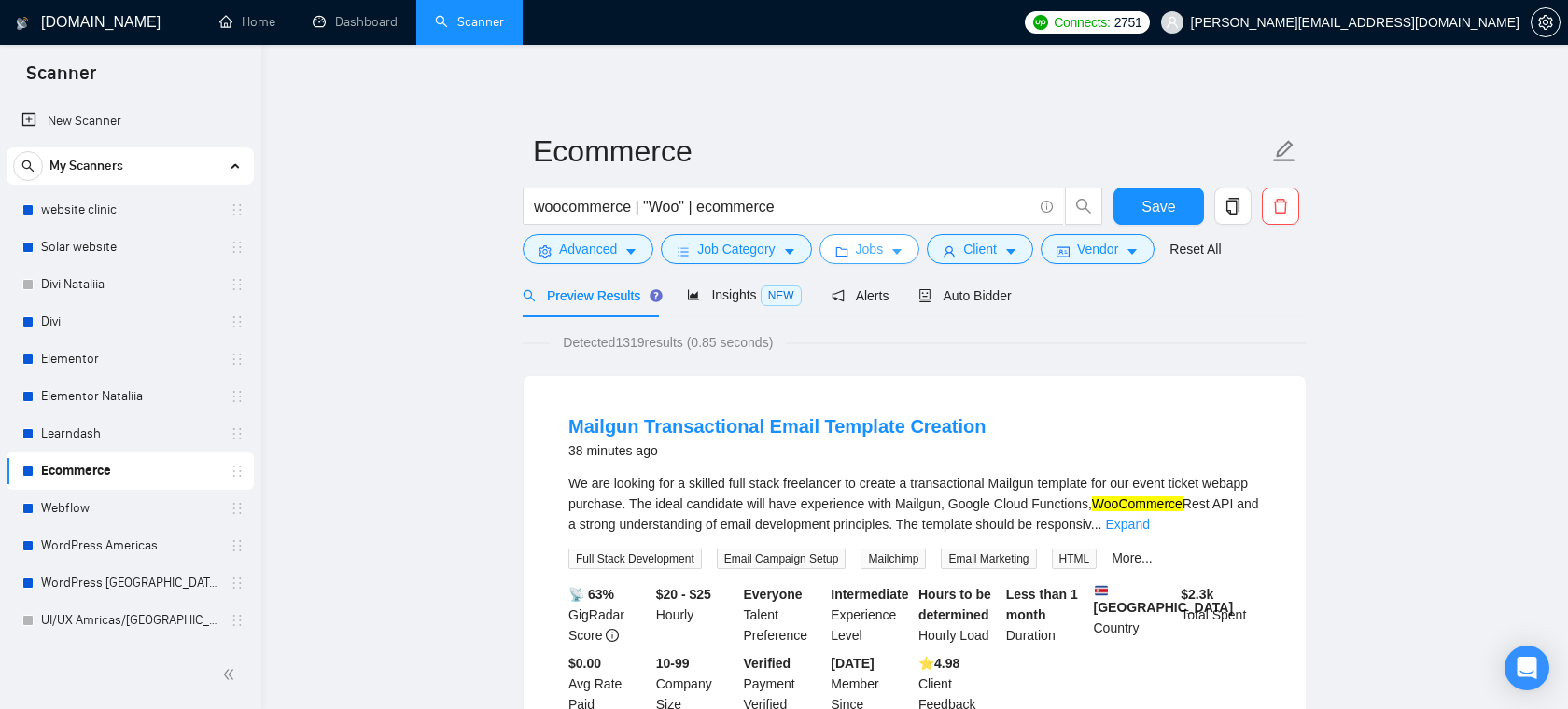
click at [877, 243] on span "Jobs" at bounding box center [870, 248] width 28 height 20
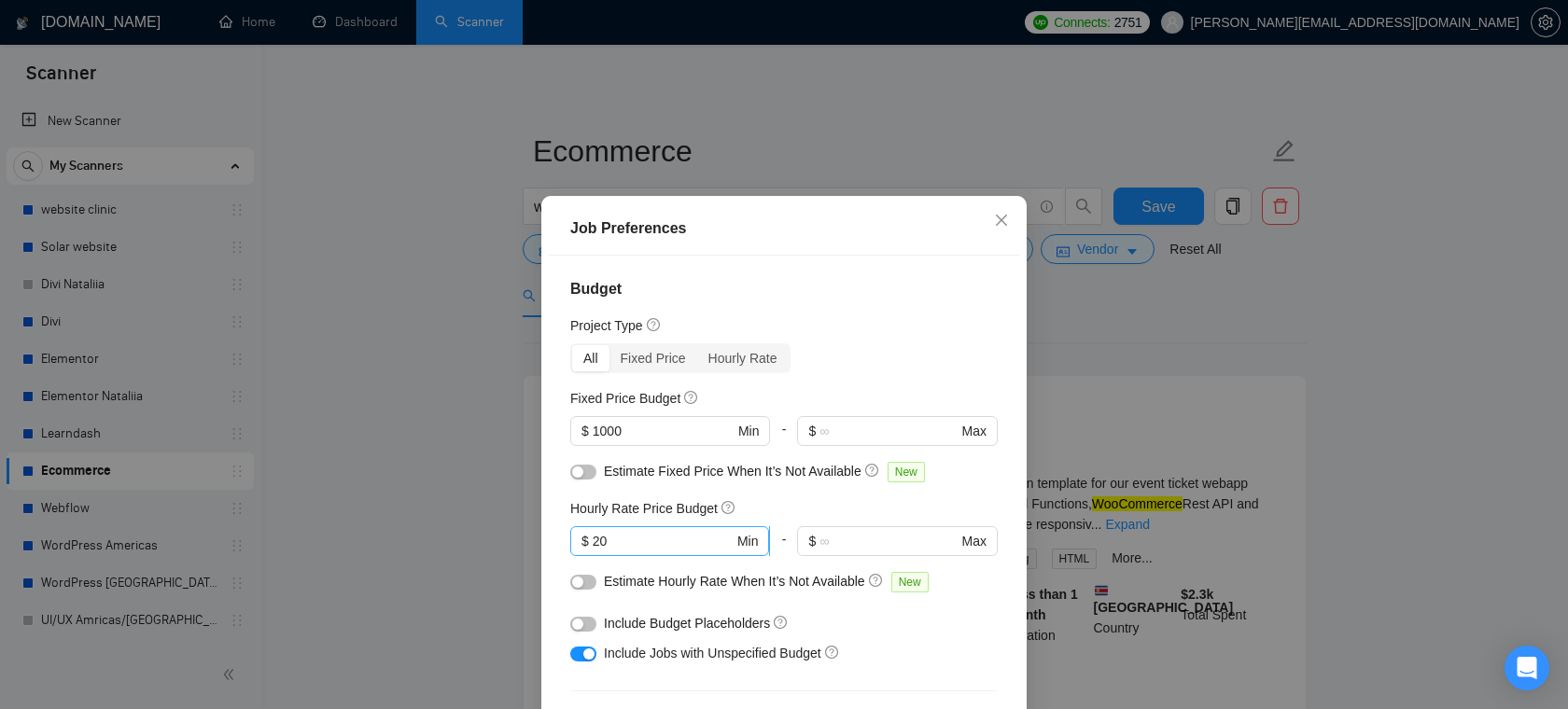
scroll to position [116, 0]
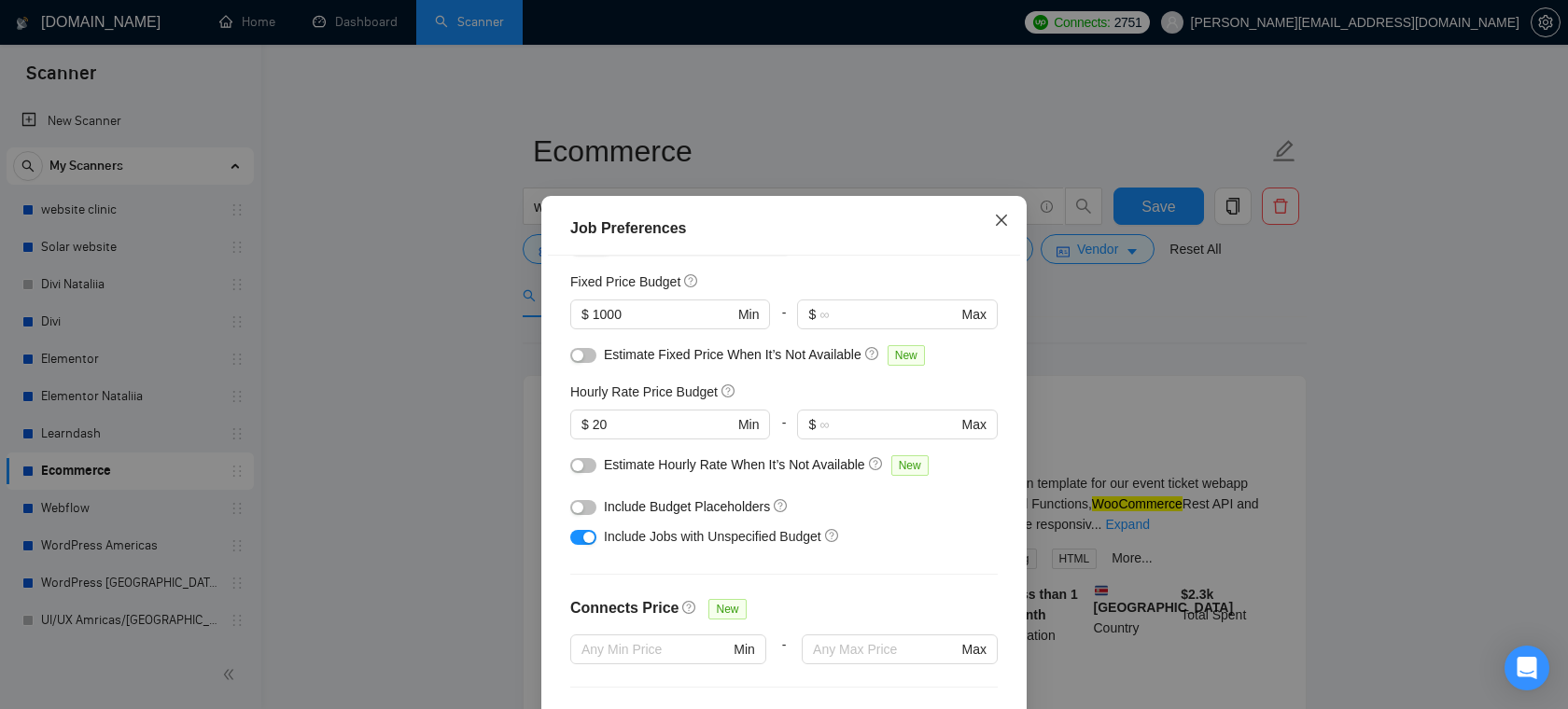
click at [992, 226] on span "Close" at bounding box center [1001, 221] width 50 height 50
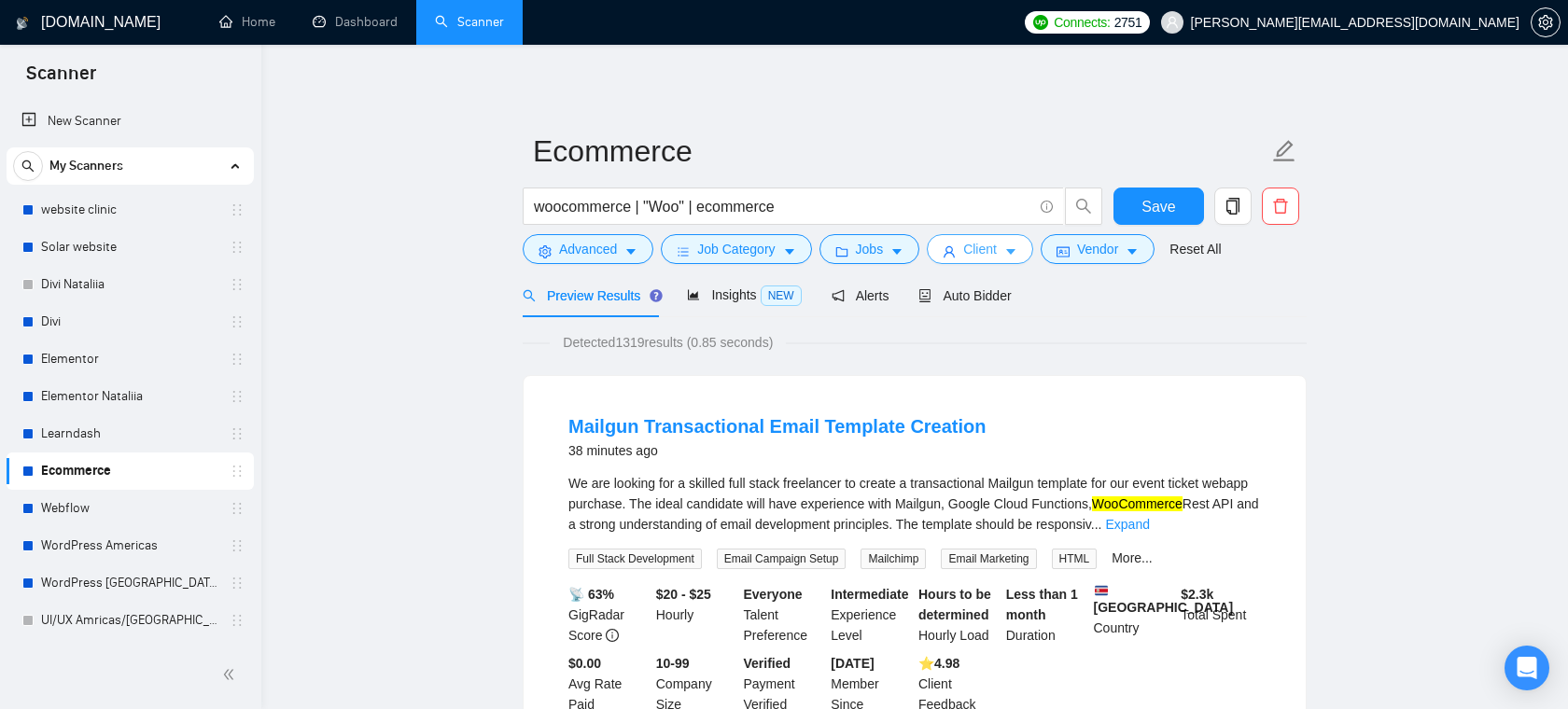
click at [989, 243] on span "Client" at bounding box center [979, 248] width 34 height 20
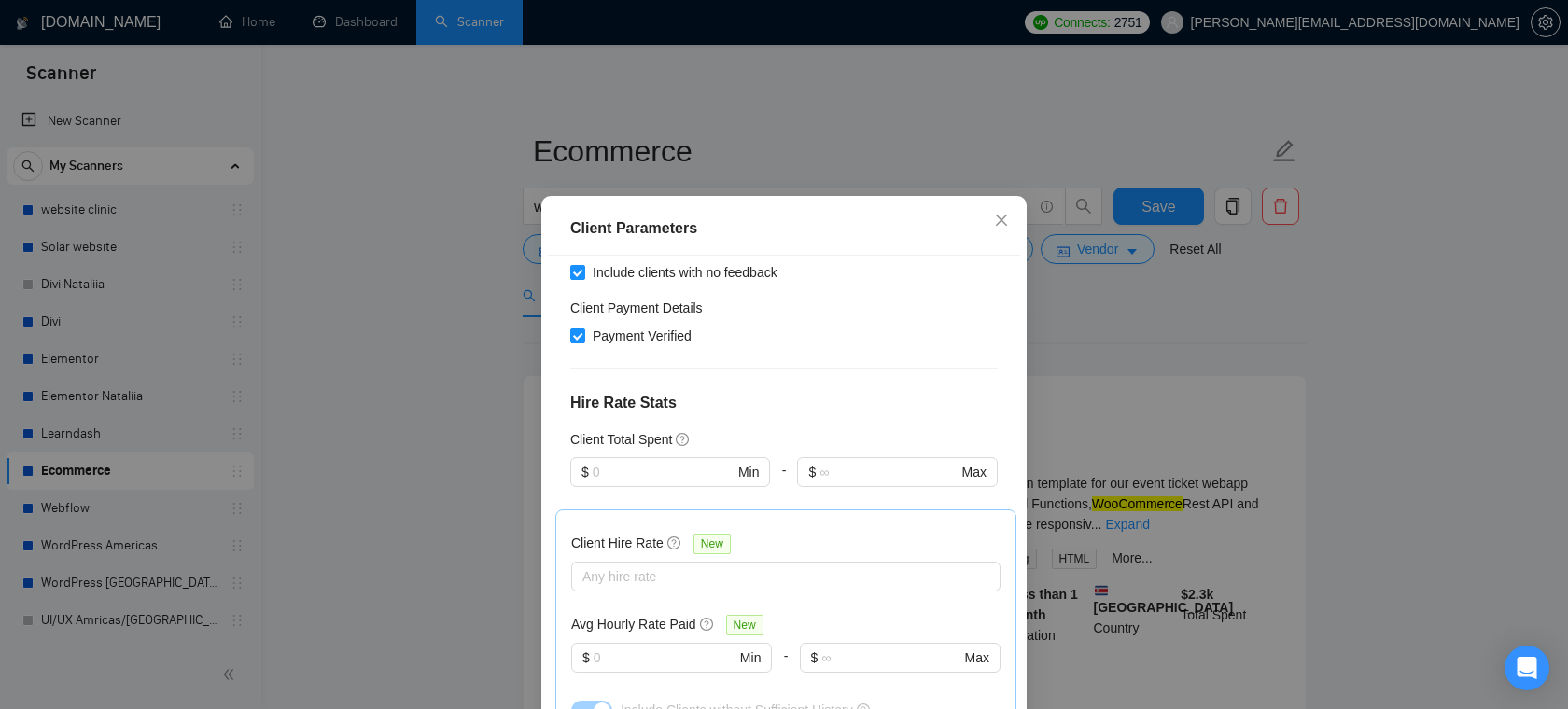
scroll to position [626, 0]
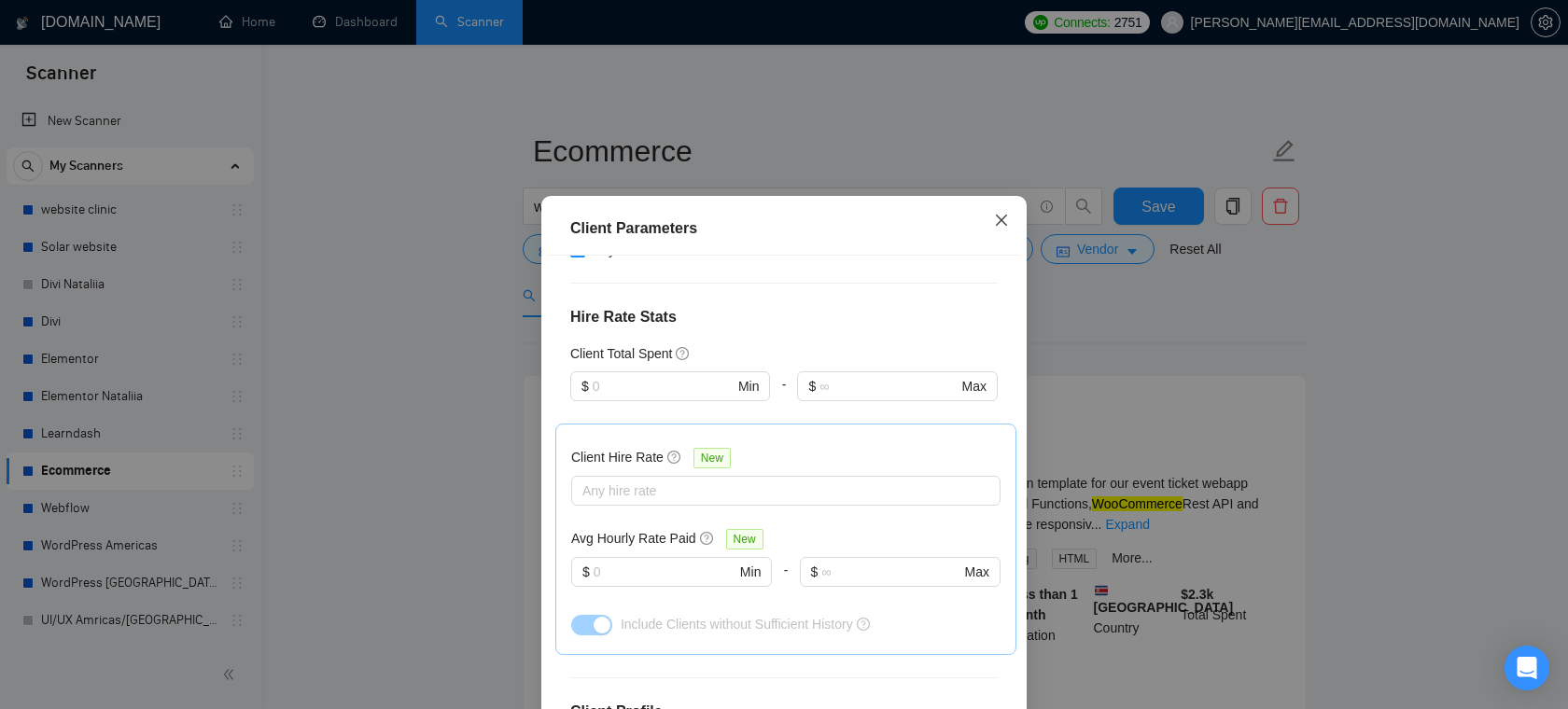
click at [999, 204] on span "Close" at bounding box center [1001, 221] width 50 height 50
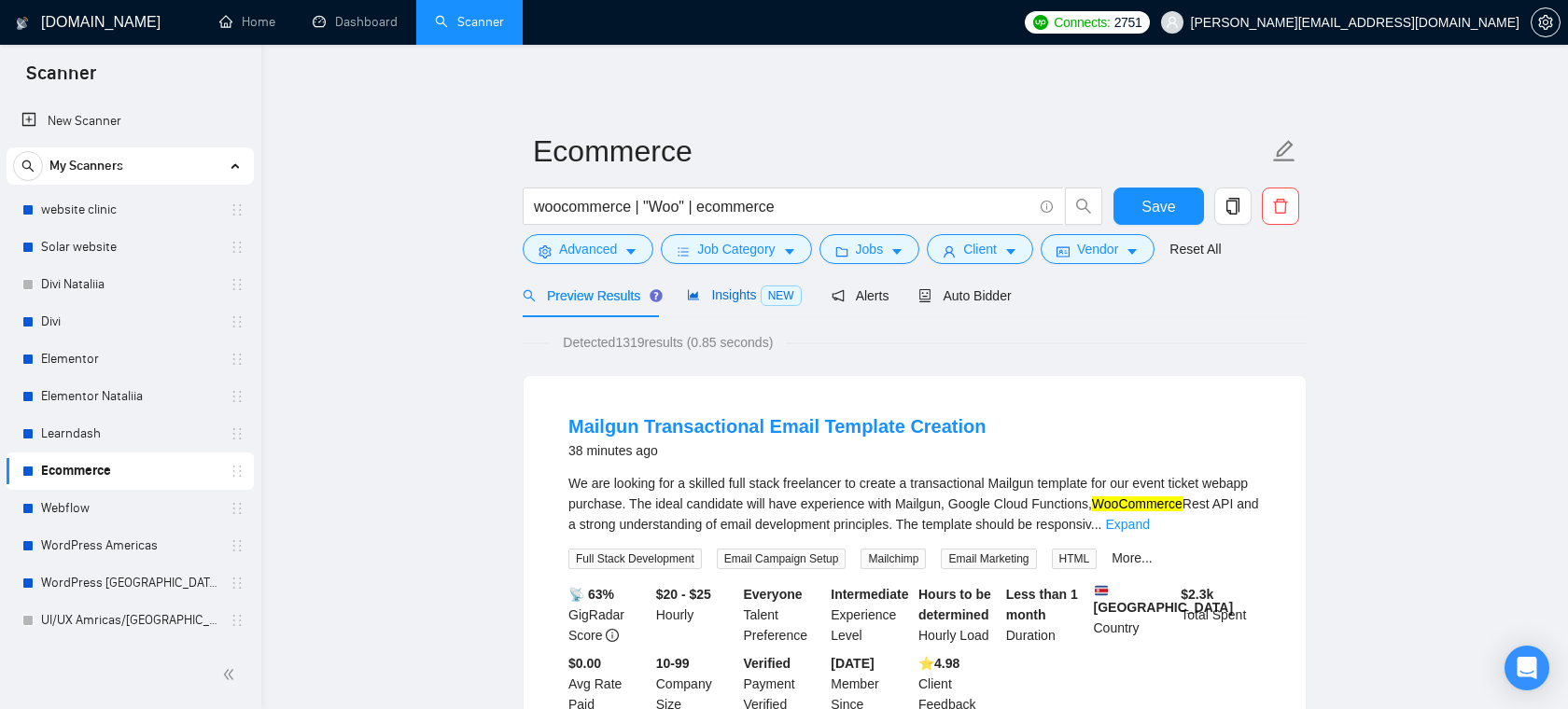
click at [751, 291] on span "Insights NEW" at bounding box center [744, 295] width 114 height 15
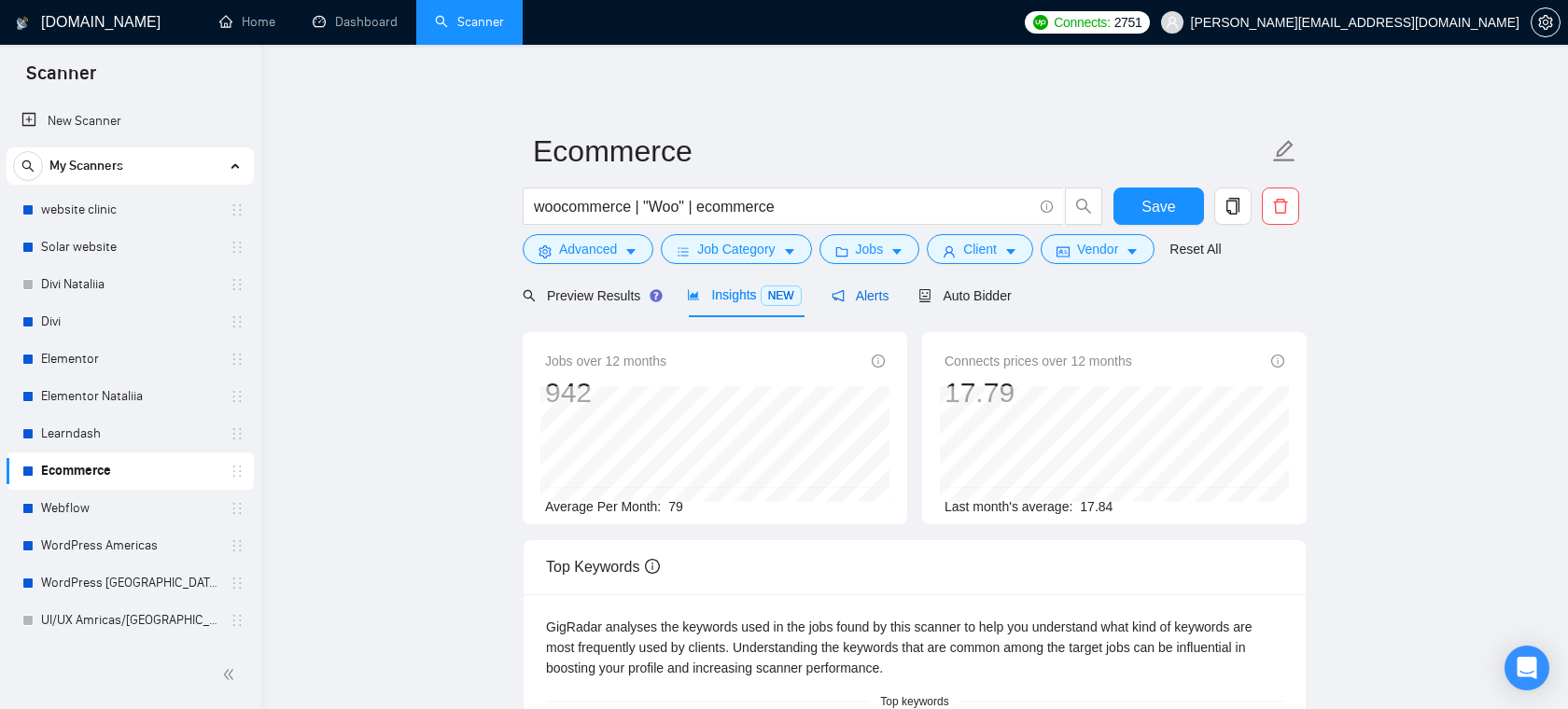
click at [865, 302] on span "Alerts" at bounding box center [860, 296] width 58 height 15
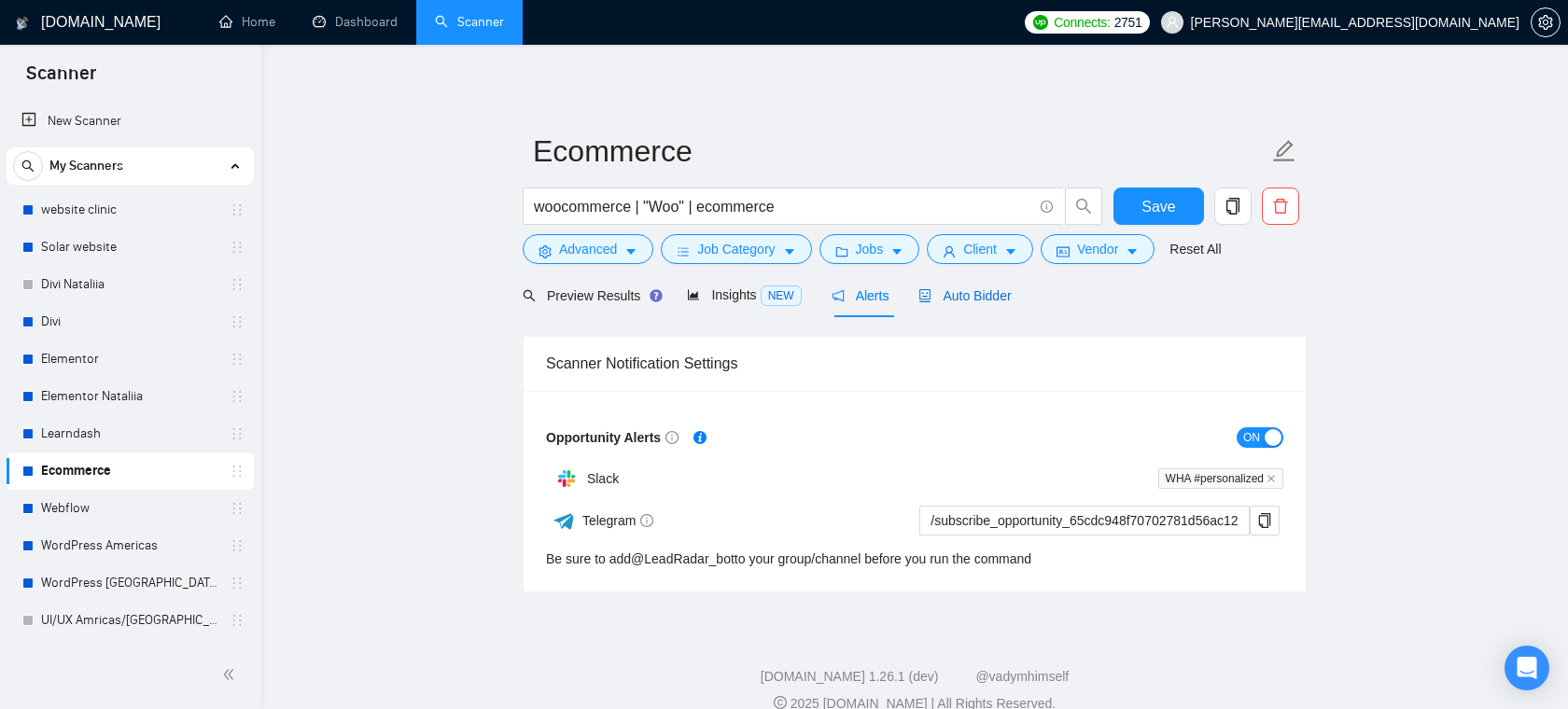
click at [959, 299] on span "Auto Bidder" at bounding box center [965, 296] width 92 height 15
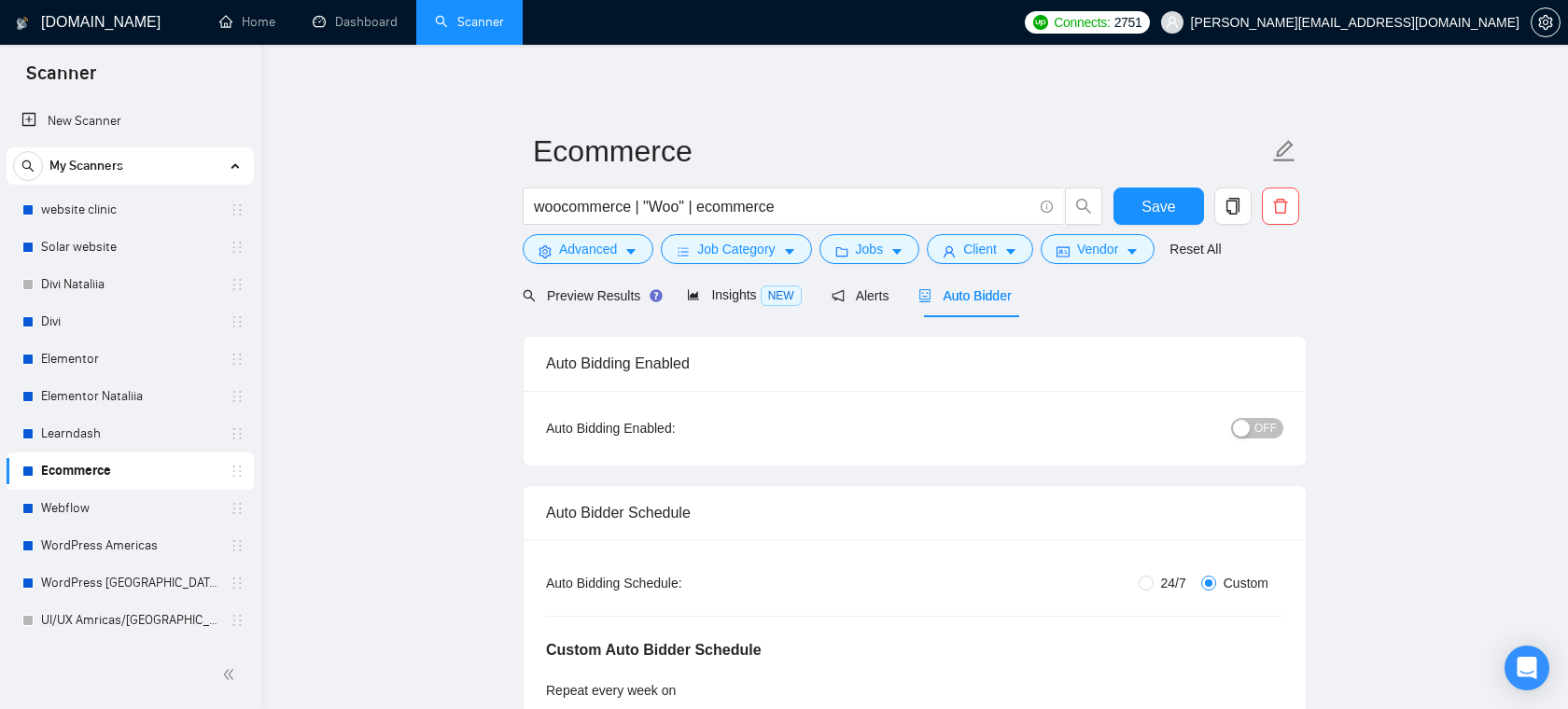
checkbox input "true"
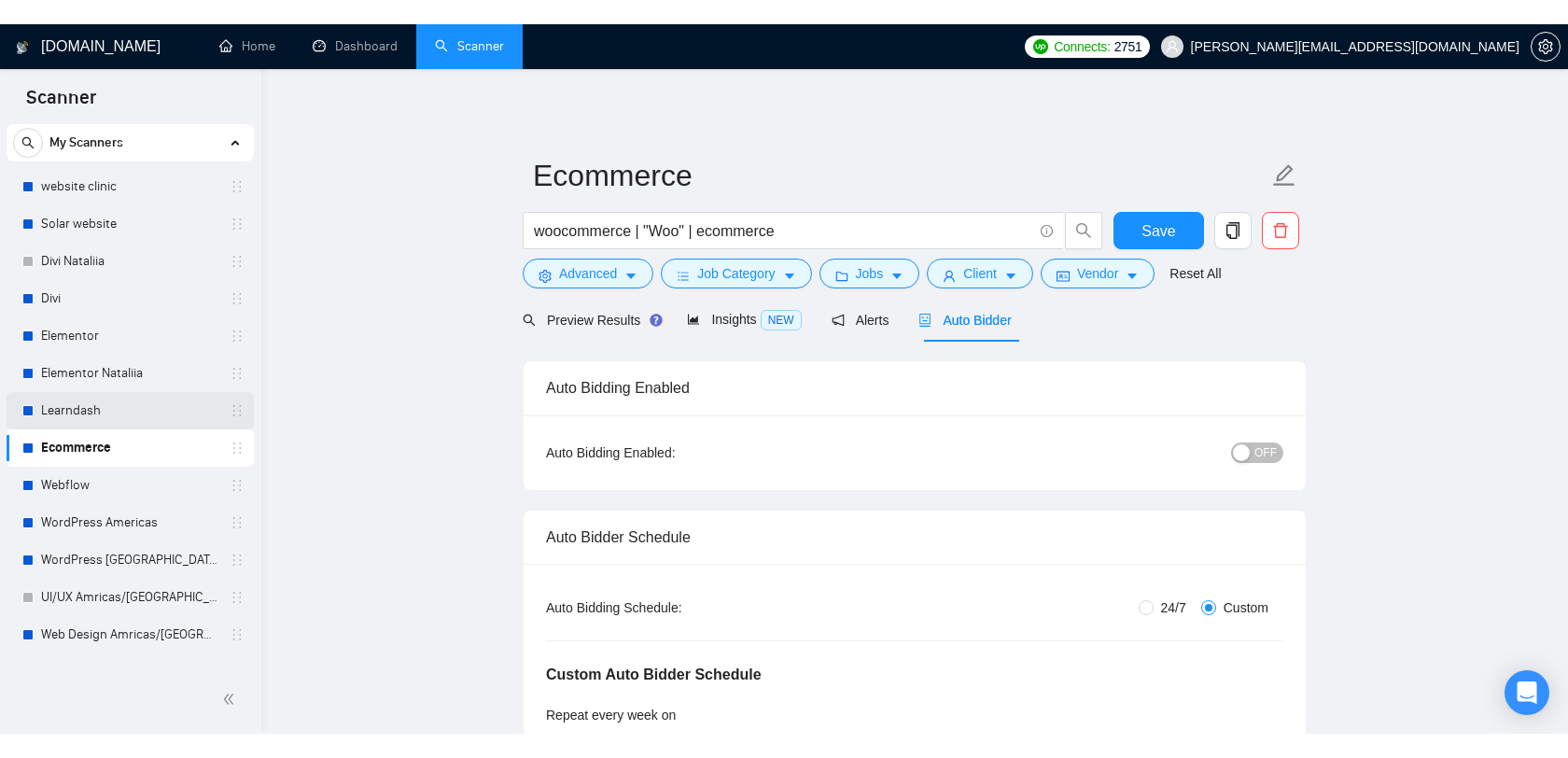
scroll to position [2, 0]
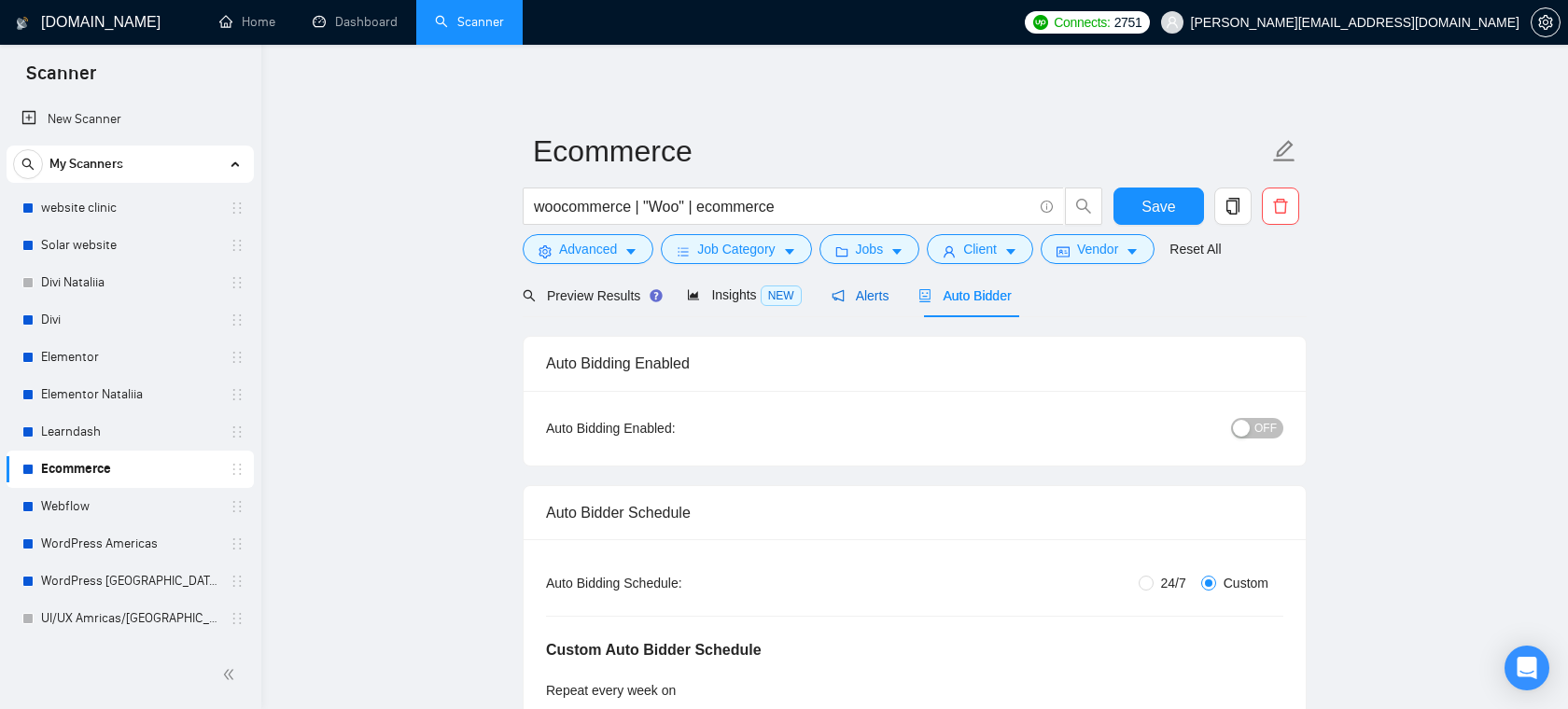
click at [873, 297] on span "Alerts" at bounding box center [860, 296] width 58 height 15
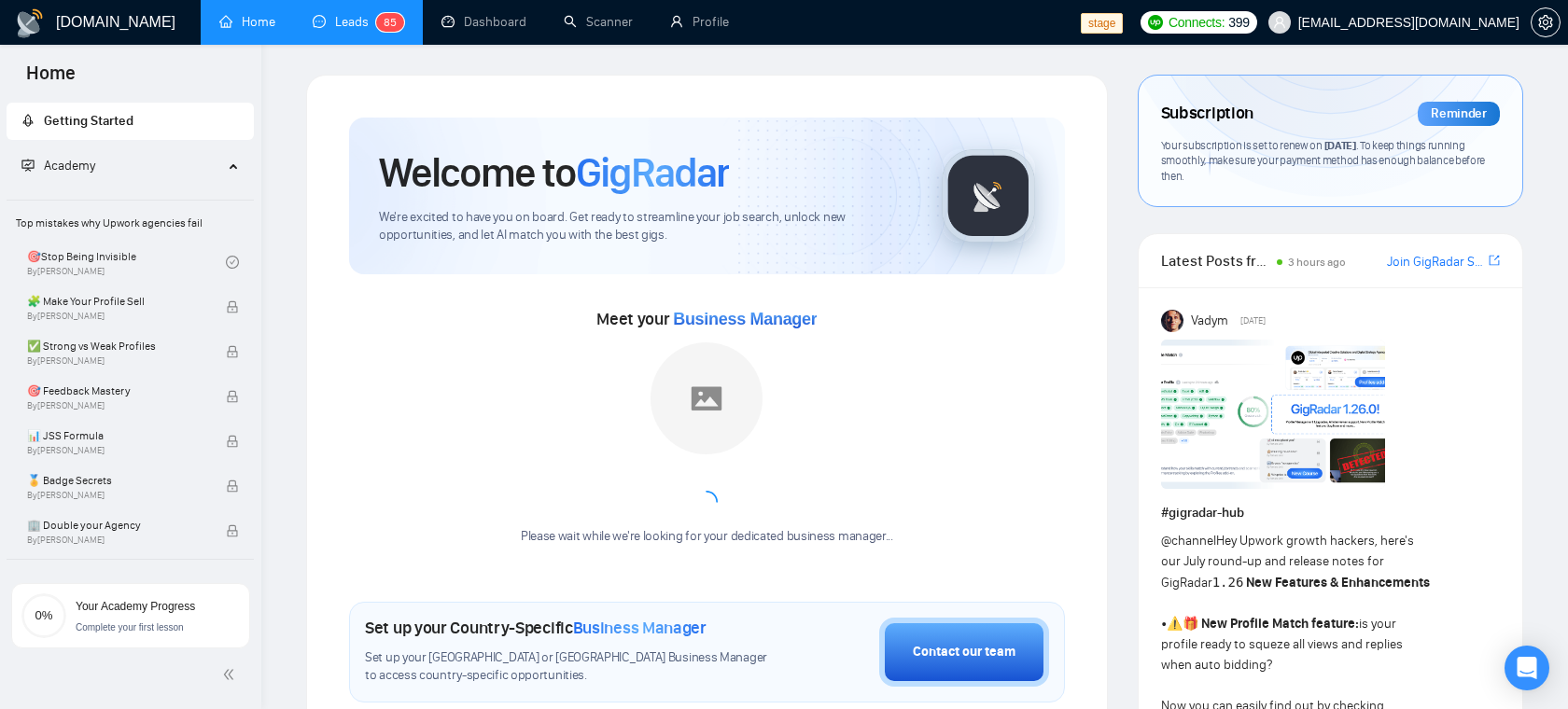
click at [340, 27] on link "Leads 8 5" at bounding box center [358, 22] width 91 height 15
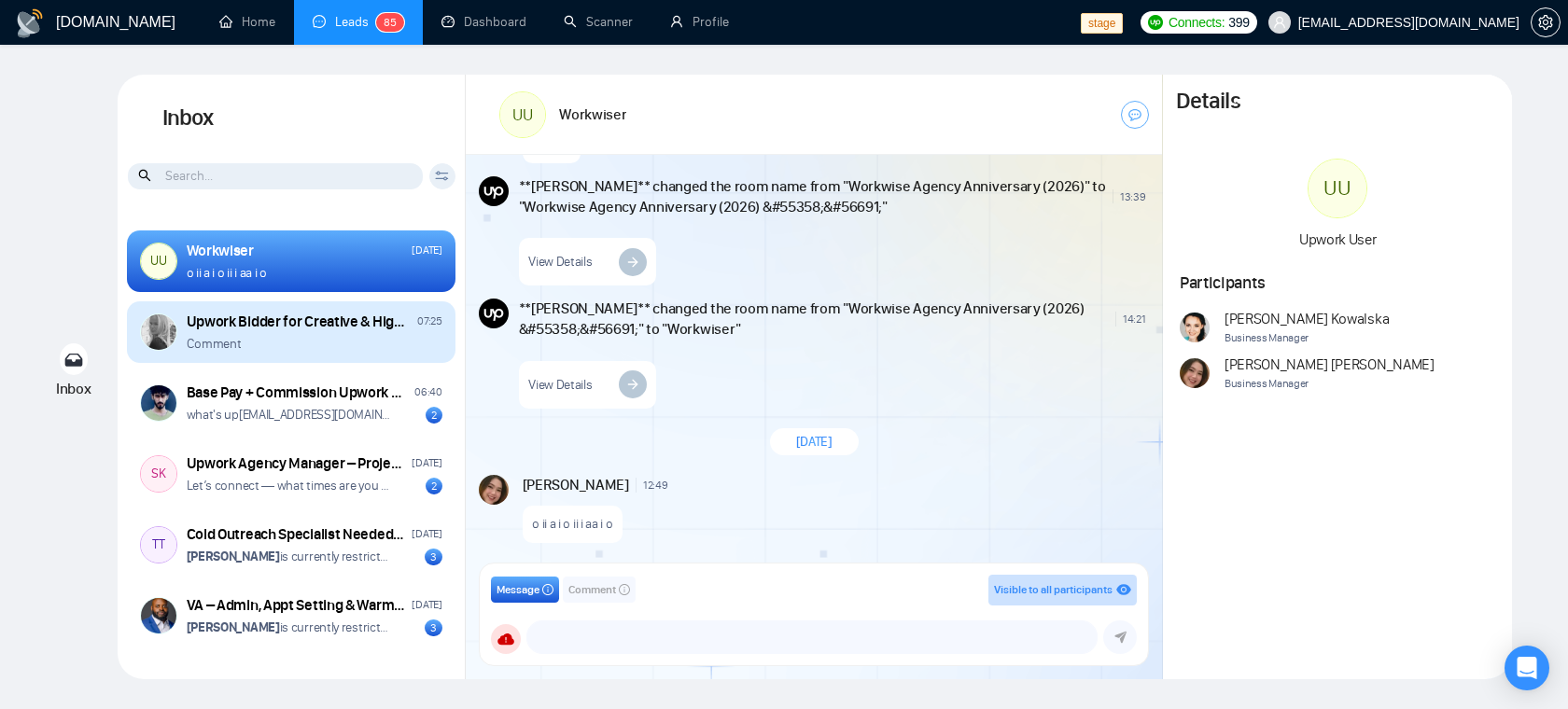
scroll to position [205, 0]
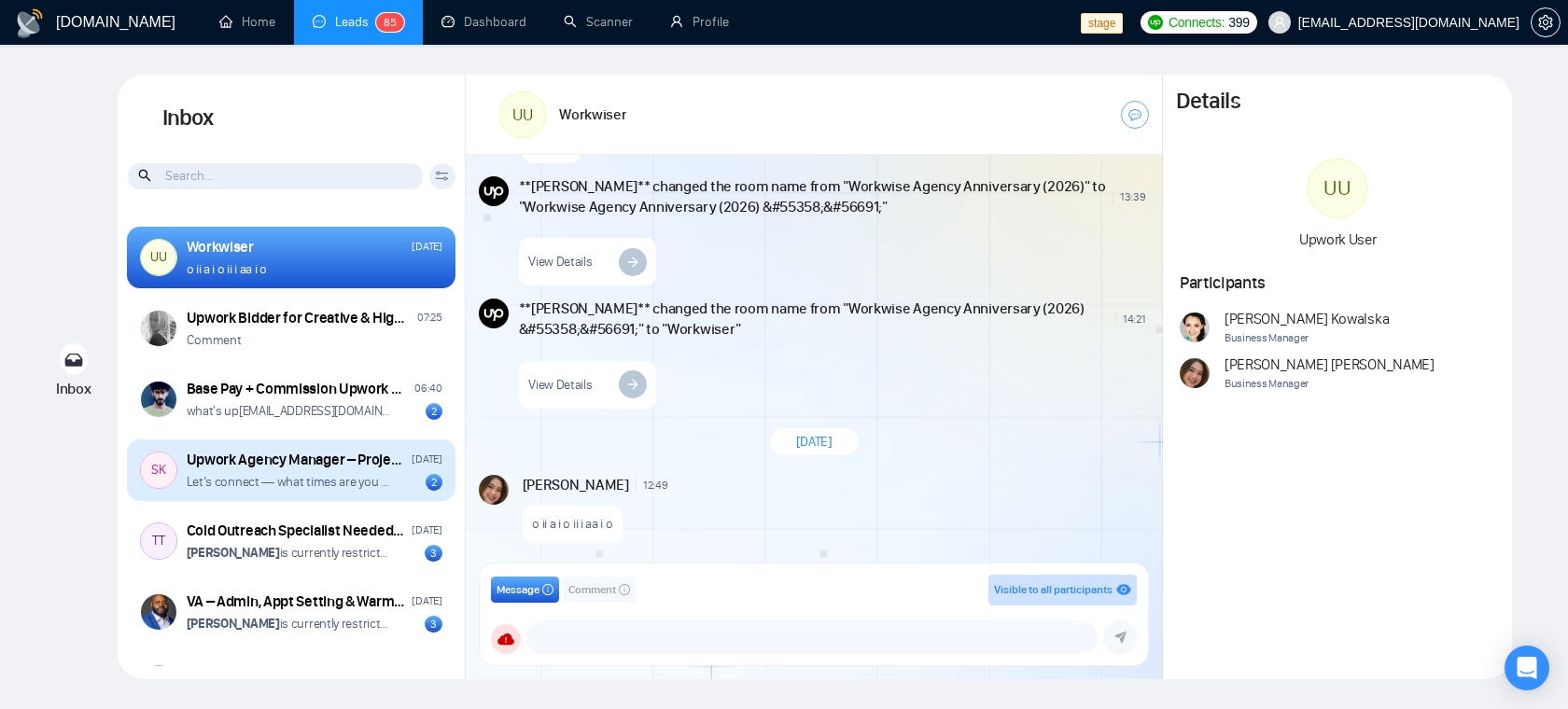
click at [313, 458] on div "Upwork Agency Manager – Project Bidding & Promotion" at bounding box center [296, 460] width 220 height 20
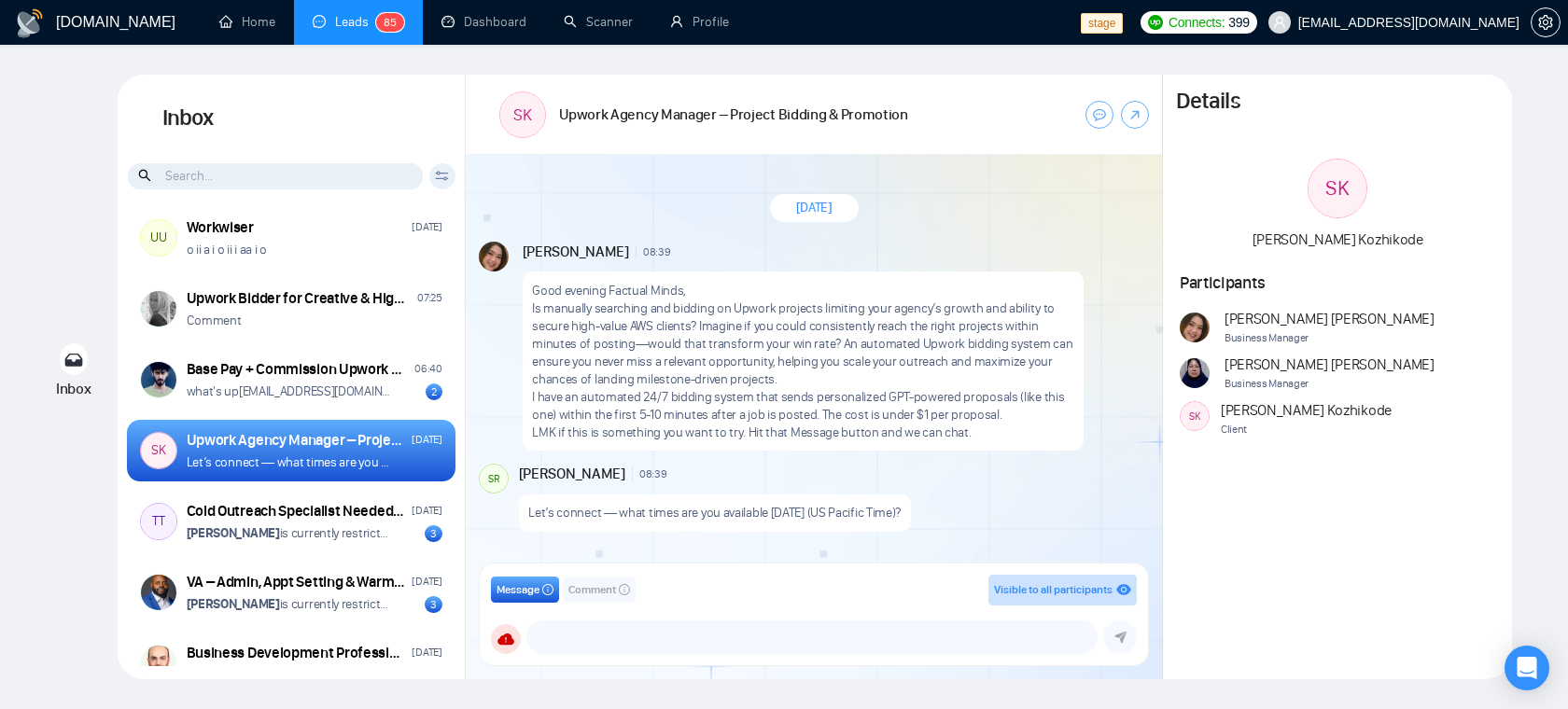
scroll to position [226, 0]
click at [706, 30] on link "Profile" at bounding box center [699, 22] width 59 height 15
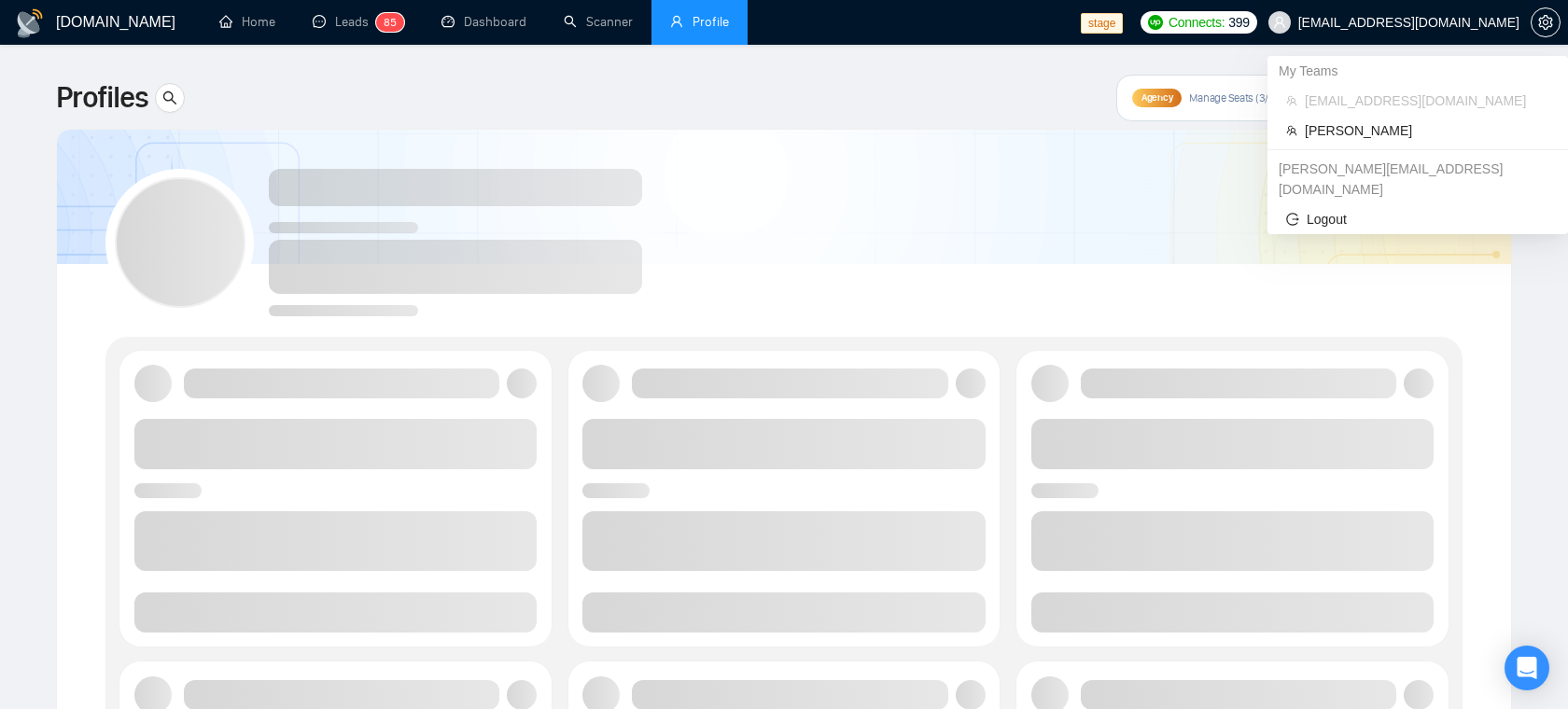
click at [1371, 22] on span "workwiseupworkgency@gmail.com" at bounding box center [1409, 22] width 221 height 0
click at [1352, 130] on span "Robert O'Kruk" at bounding box center [1427, 130] width 244 height 20
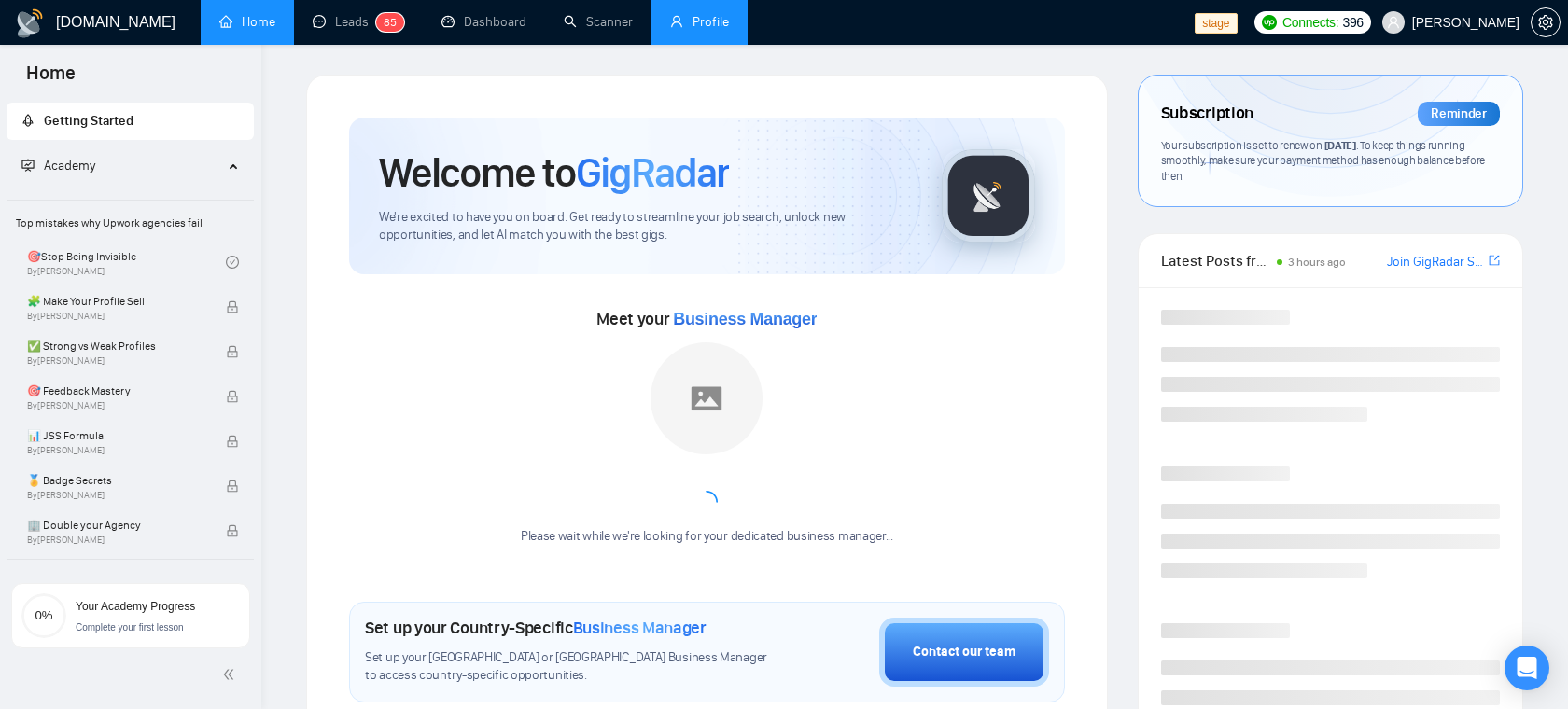
click at [693, 22] on link "Profile" at bounding box center [699, 22] width 59 height 15
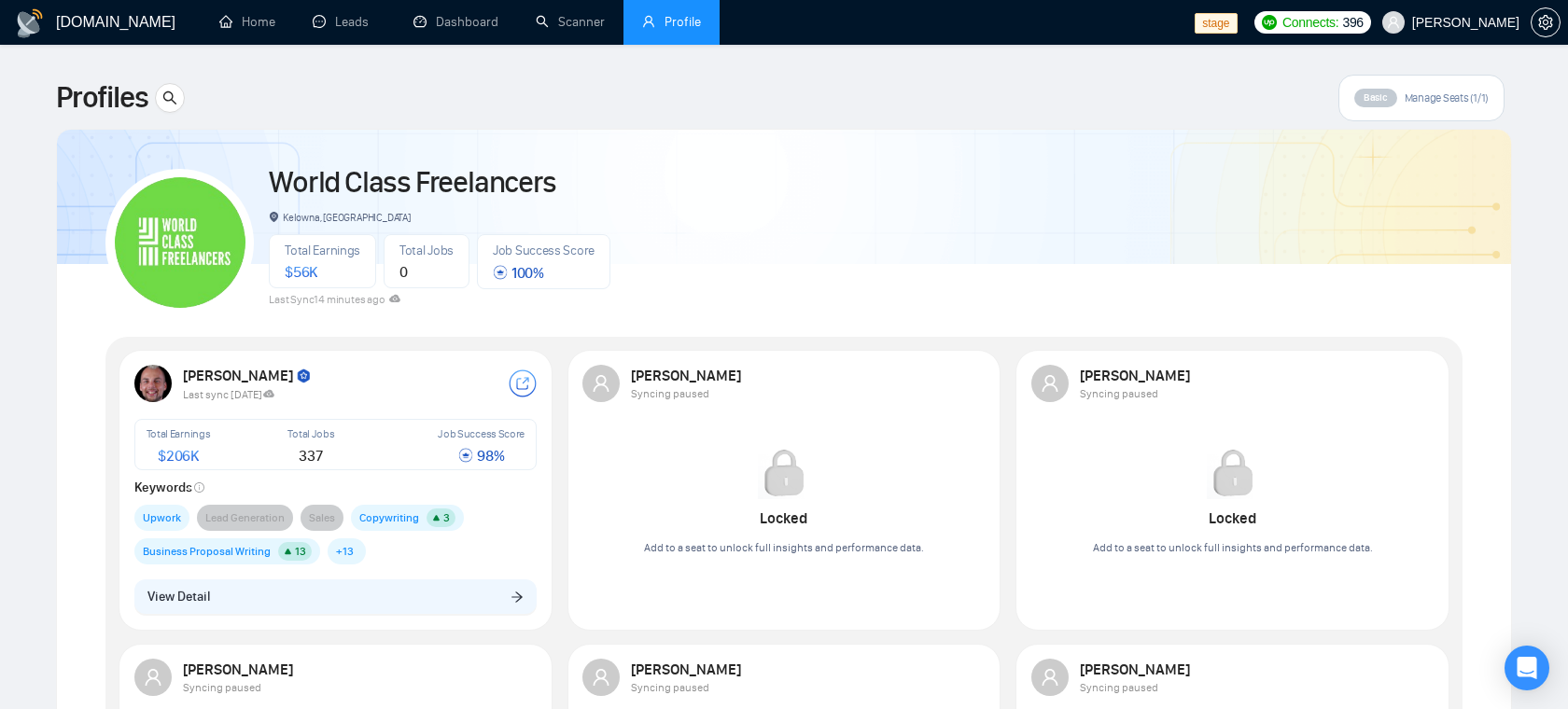
scroll to position [61, 0]
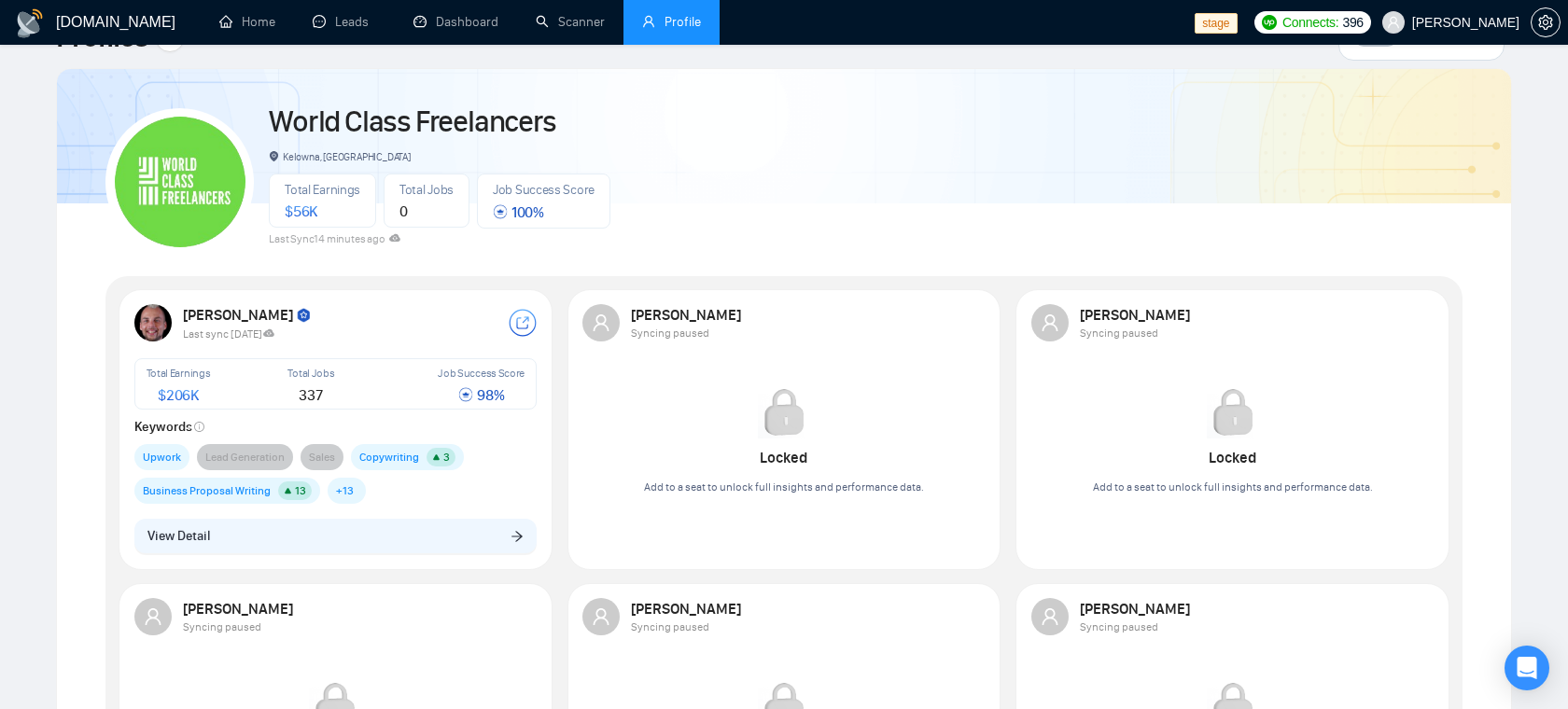
click at [378, 321] on div "Robert O'Kruk" at bounding box center [345, 315] width 326 height 18
click at [329, 327] on div "Last sync 10 days ago" at bounding box center [345, 333] width 326 height 15
click at [243, 364] on div "Total Earnings $ 206K" at bounding box center [198, 384] width 113 height 46
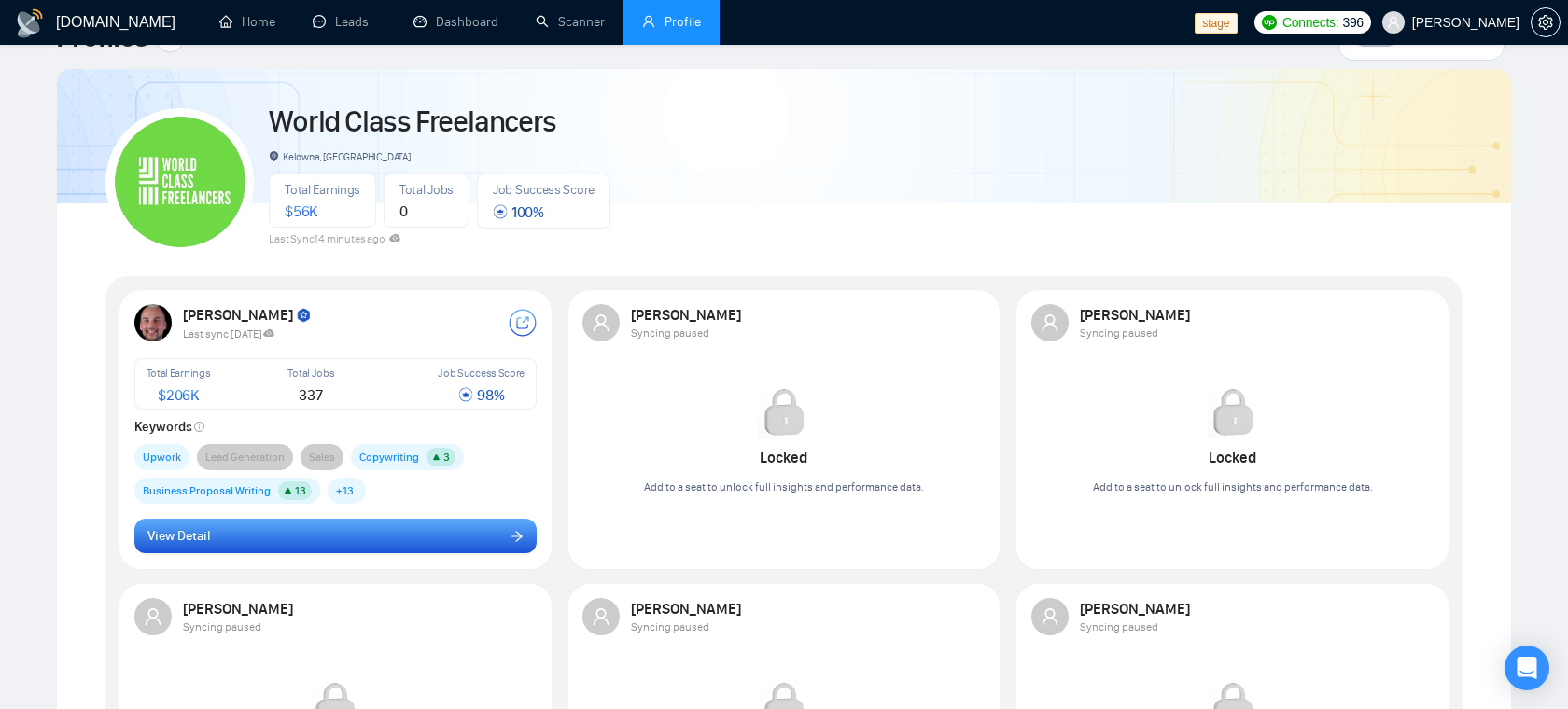
click at [372, 534] on button "View Detail" at bounding box center [336, 536] width 403 height 36
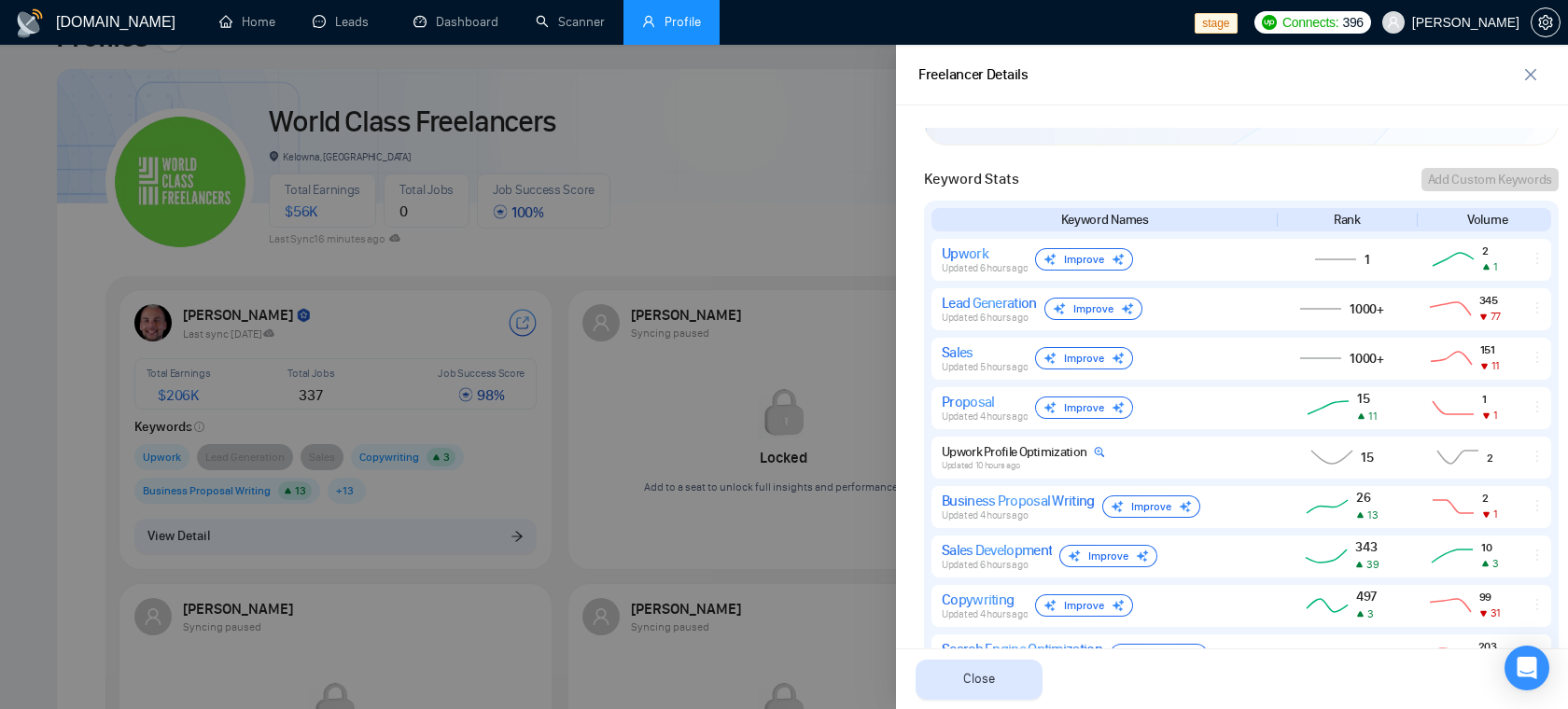
scroll to position [848, 0]
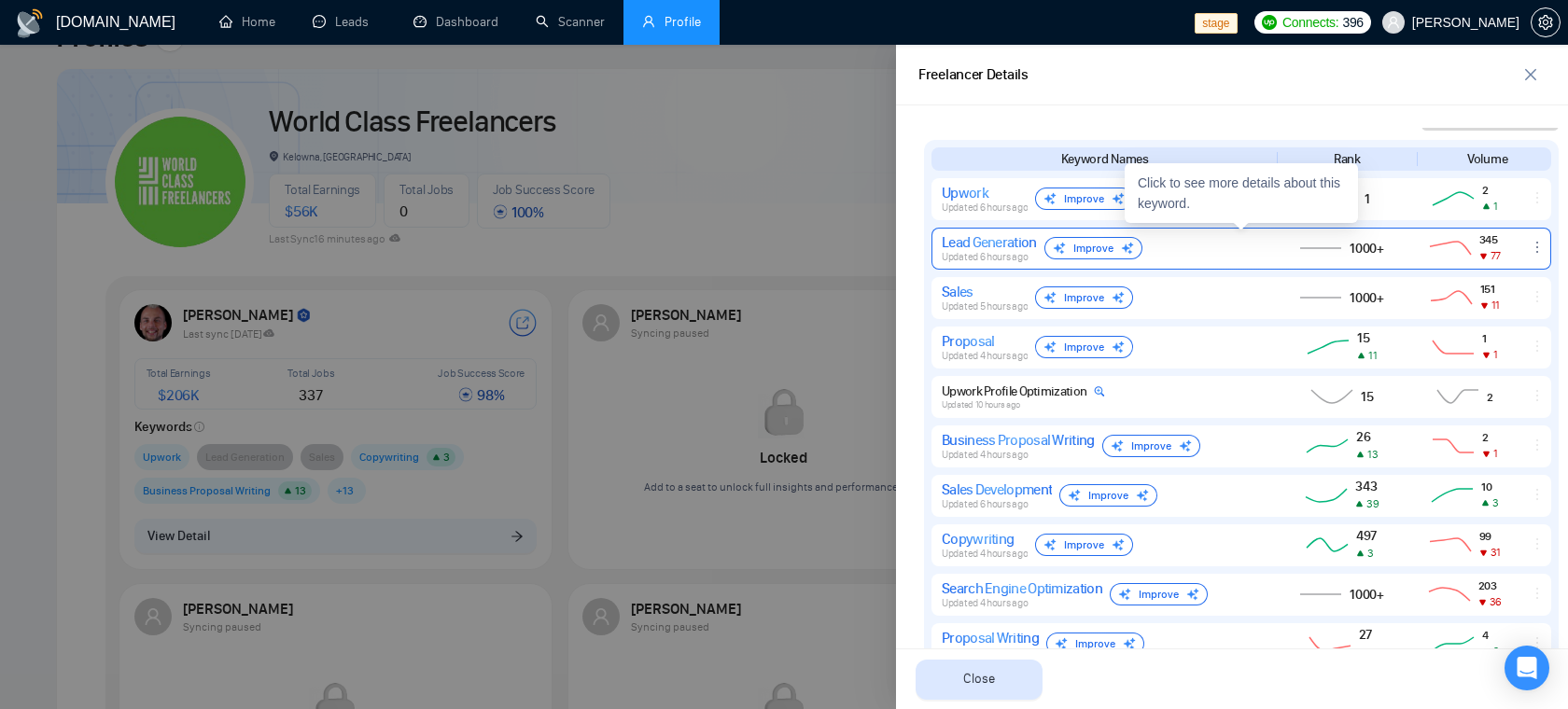
click at [1079, 244] on div "Improve" at bounding box center [1094, 247] width 98 height 22
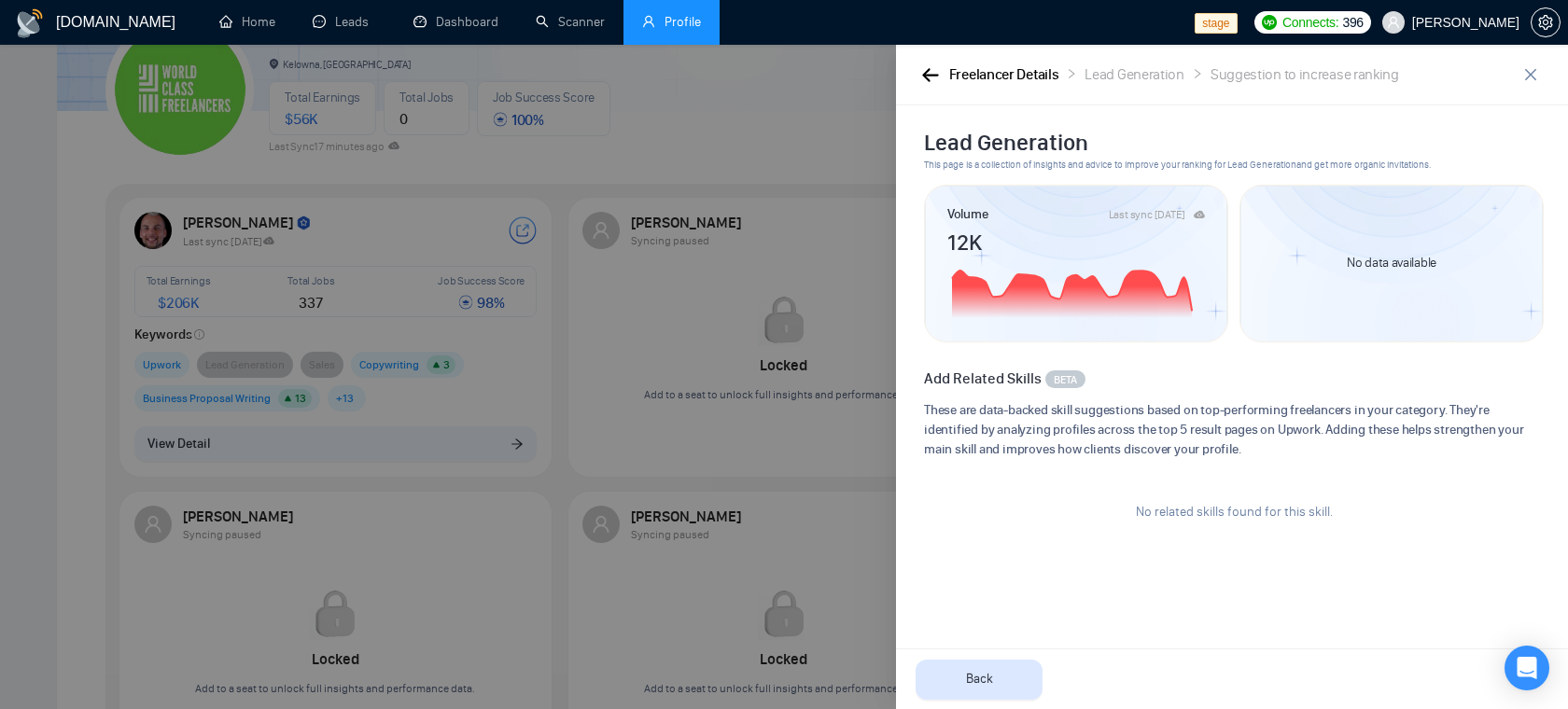
scroll to position [172, 0]
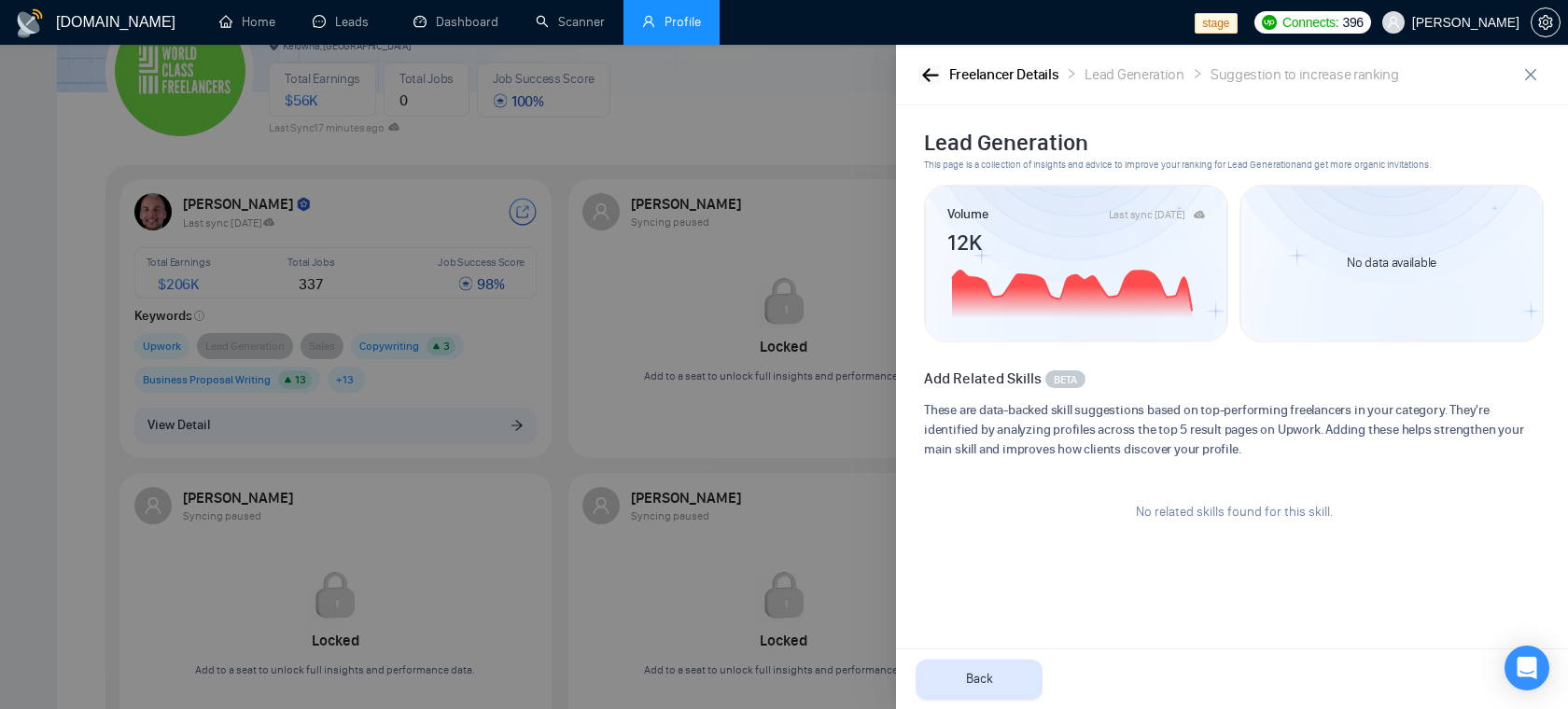
click at [925, 74] on icon "button" at bounding box center [930, 75] width 15 height 13
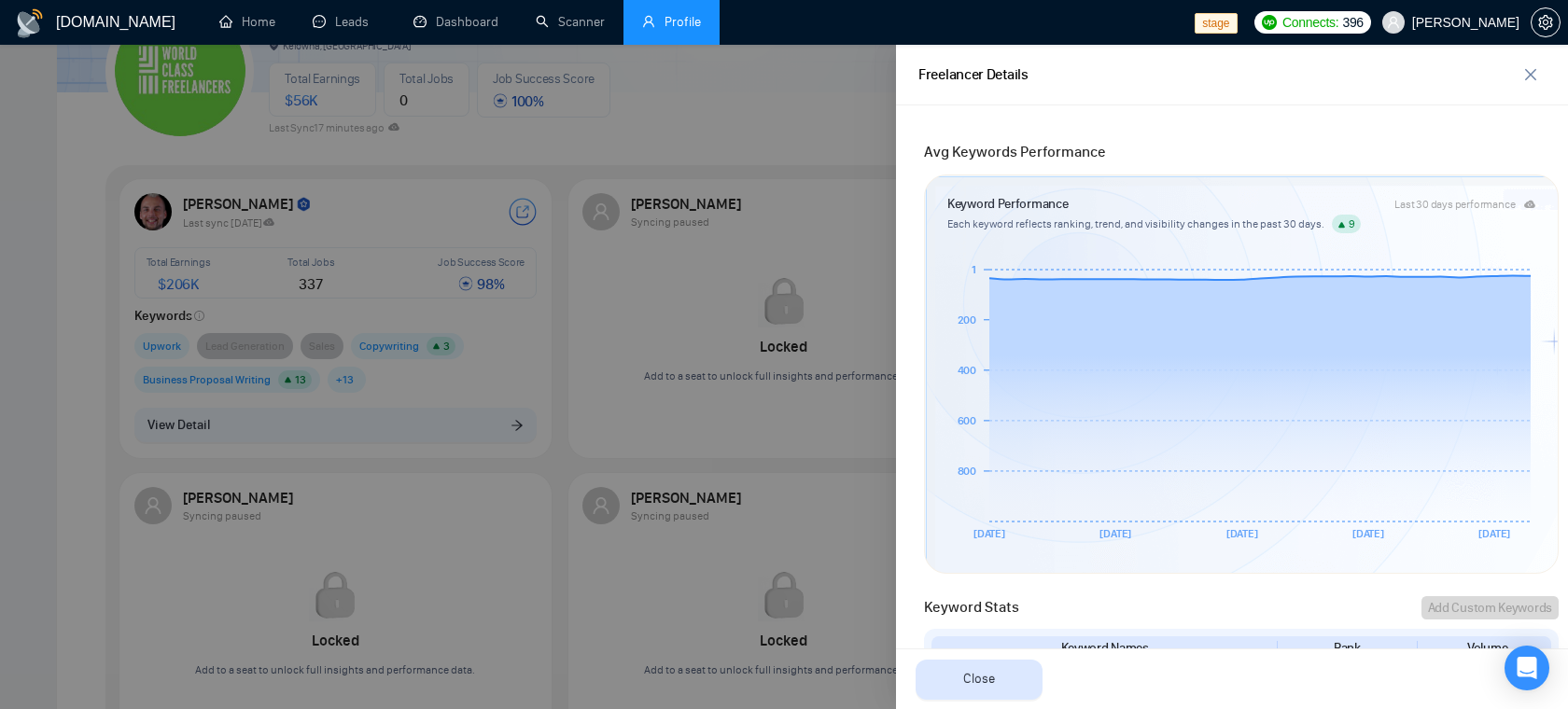
scroll to position [419, 0]
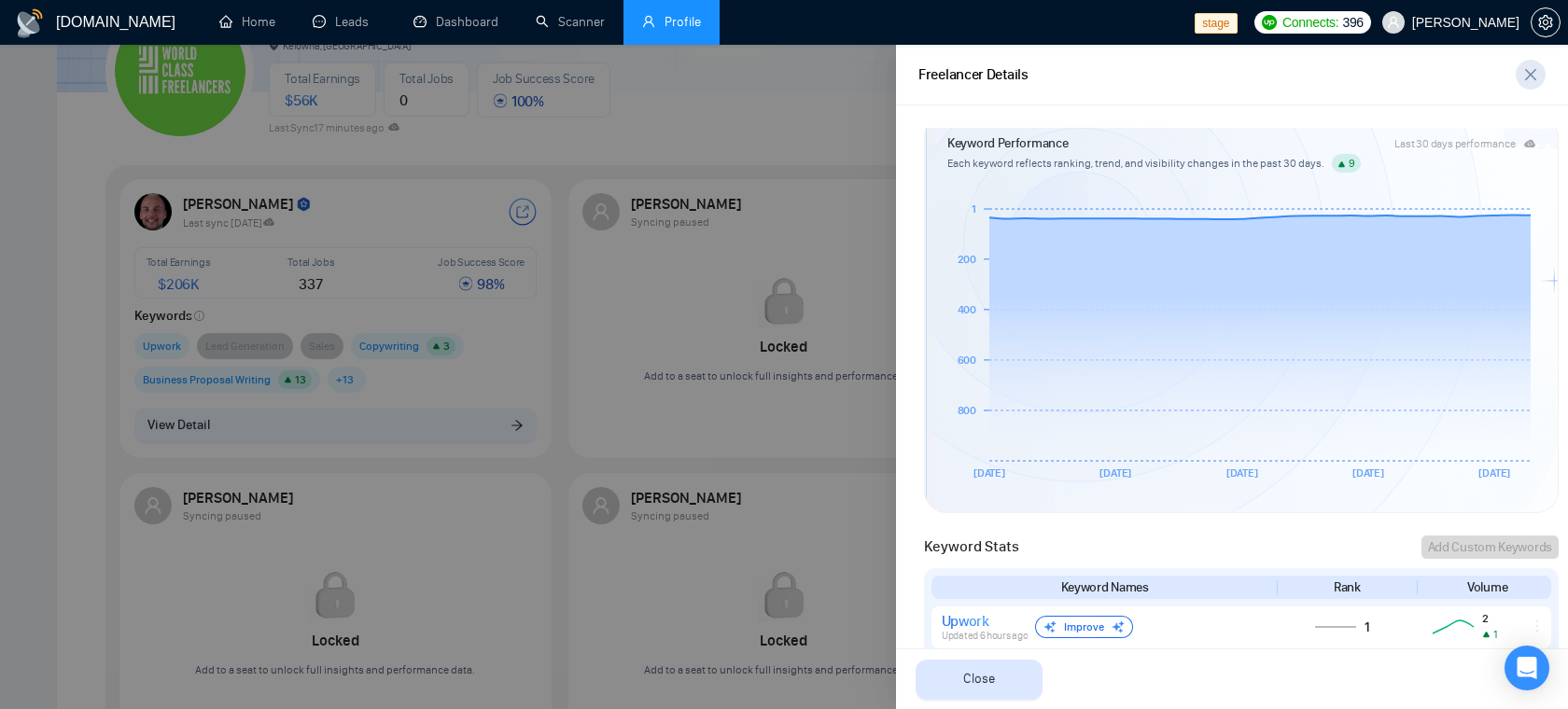
click at [1530, 76] on icon "close" at bounding box center [1530, 75] width 12 height 12
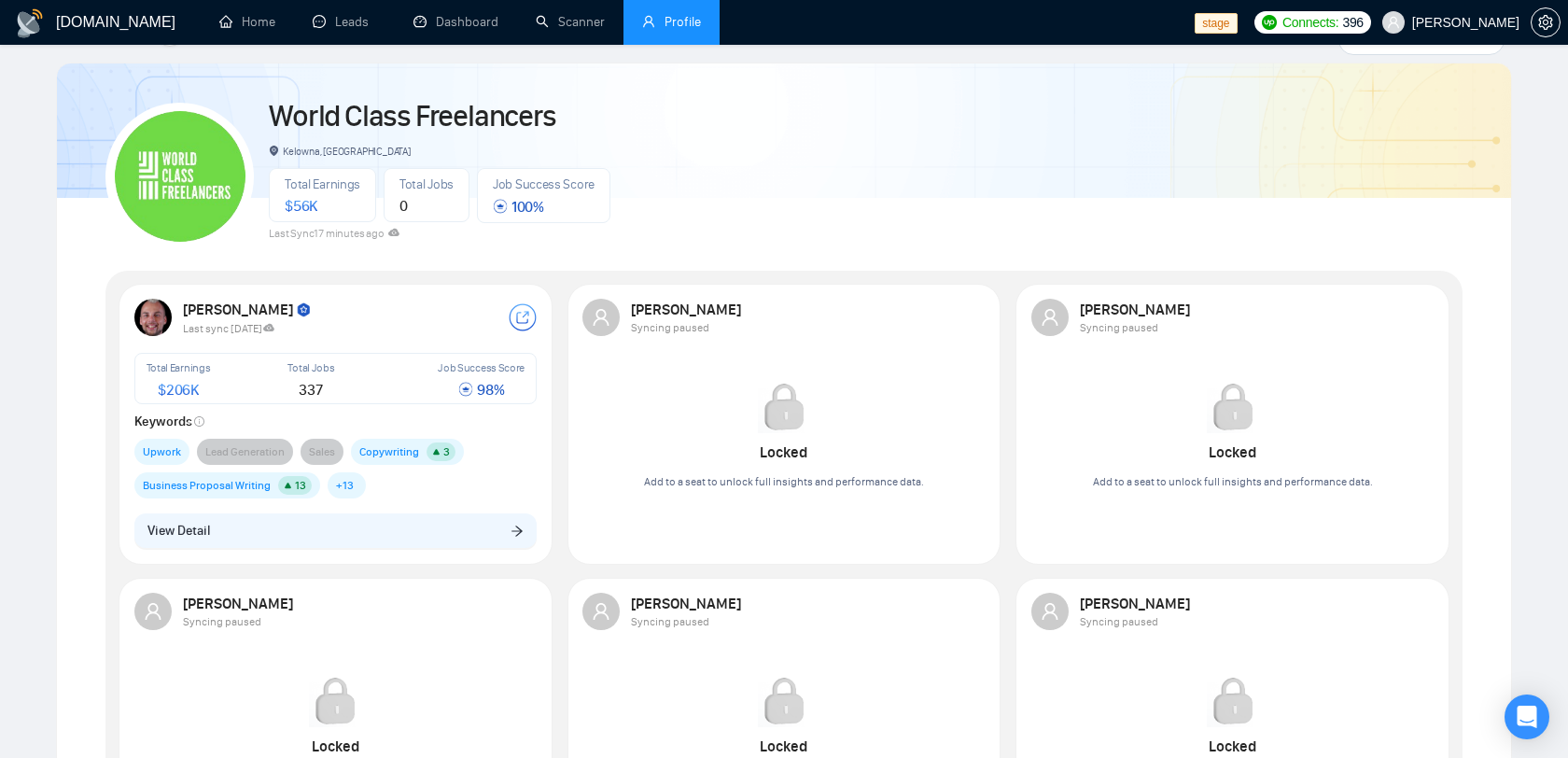
scroll to position [59, 0]
